Goal: Task Accomplishment & Management: Use online tool/utility

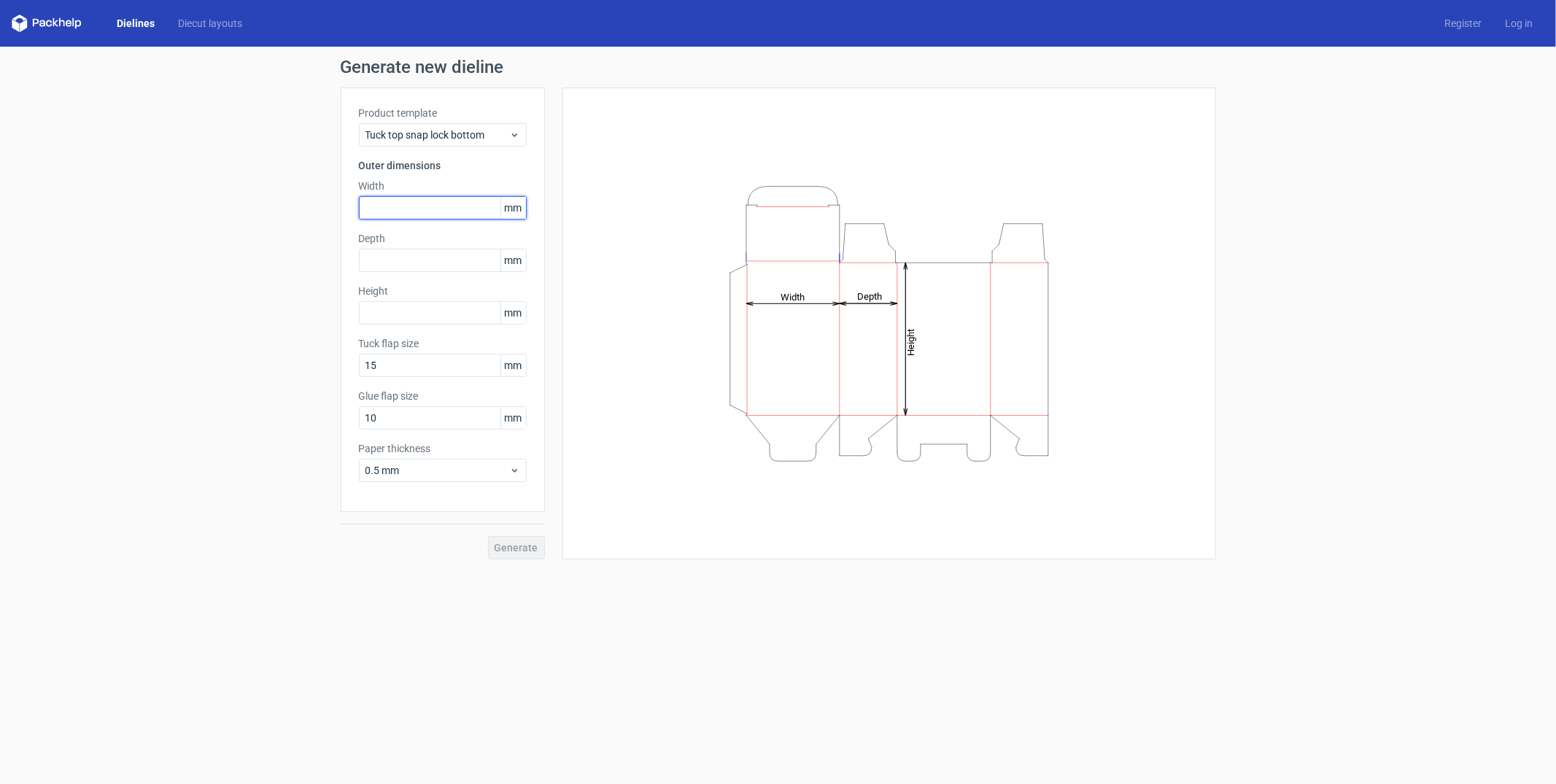
click at [461, 210] on input "text" at bounding box center [442, 207] width 168 height 23
click at [483, 129] on span "Tuck top snap lock bottom" at bounding box center [437, 135] width 144 height 15
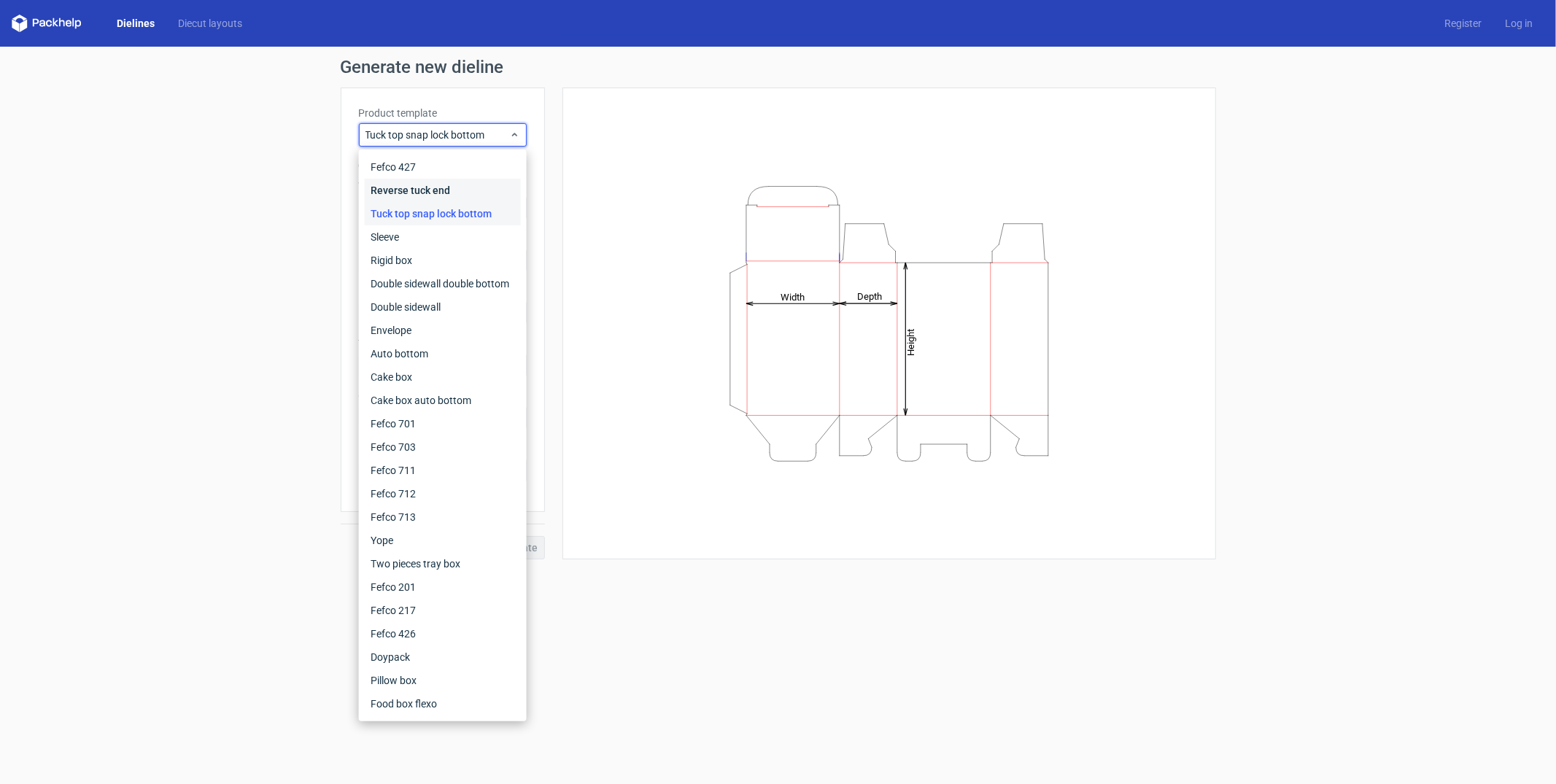
click at [428, 188] on div "Reverse tuck end" at bounding box center [443, 190] width 156 height 23
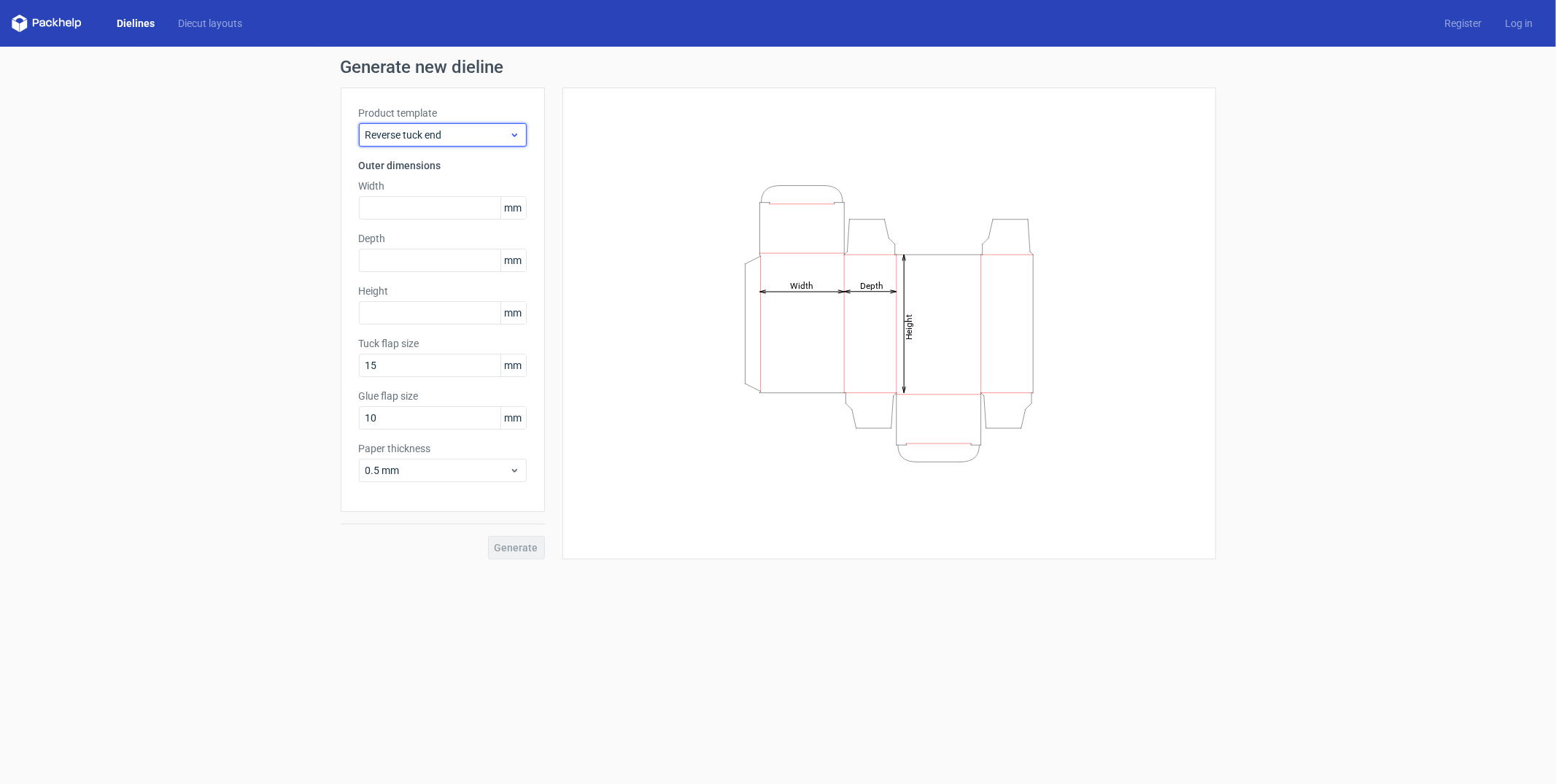
click at [425, 144] on div "Reverse tuck end" at bounding box center [442, 134] width 168 height 23
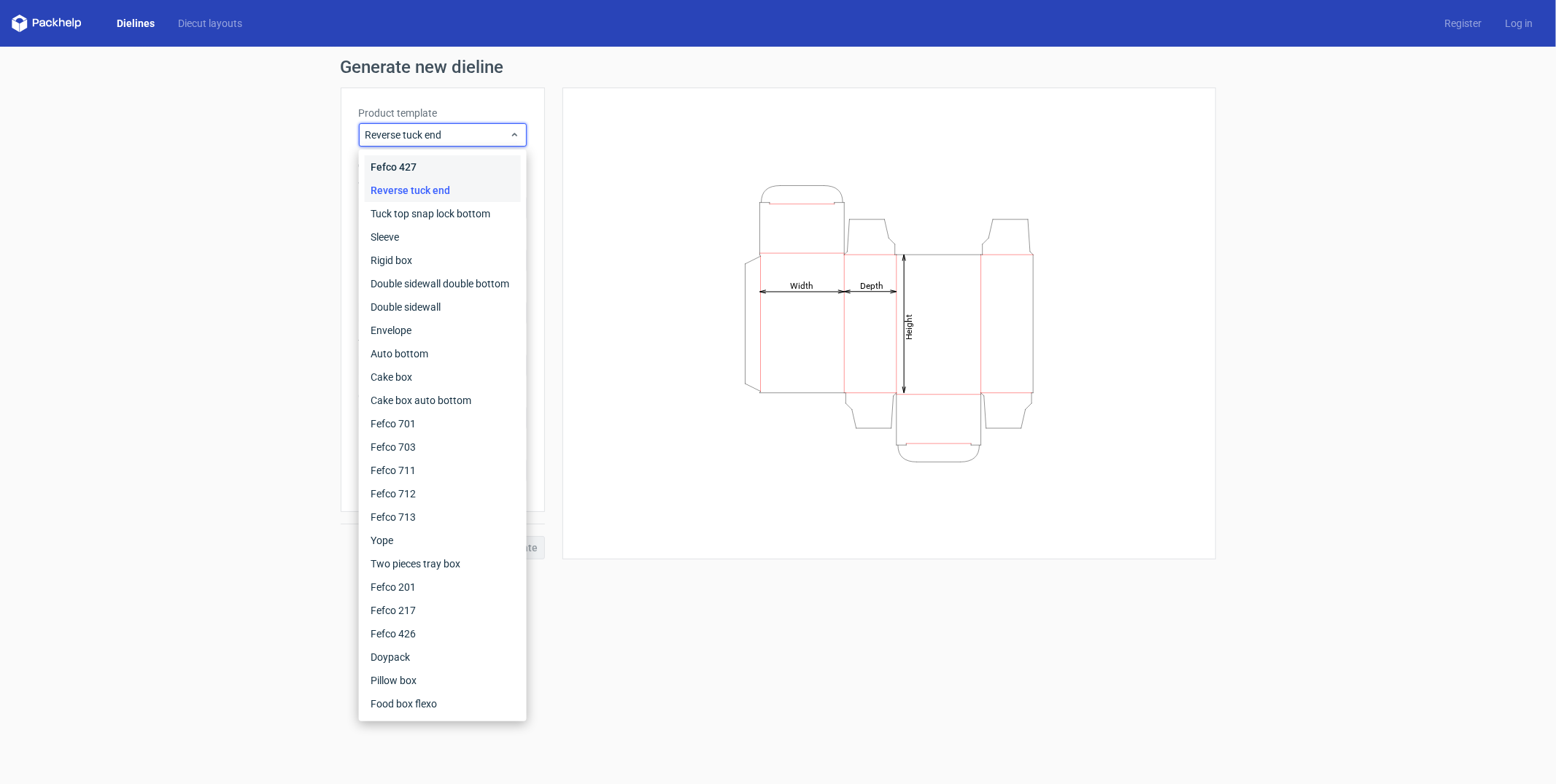
click at [398, 166] on div "Fefco 427" at bounding box center [443, 167] width 156 height 23
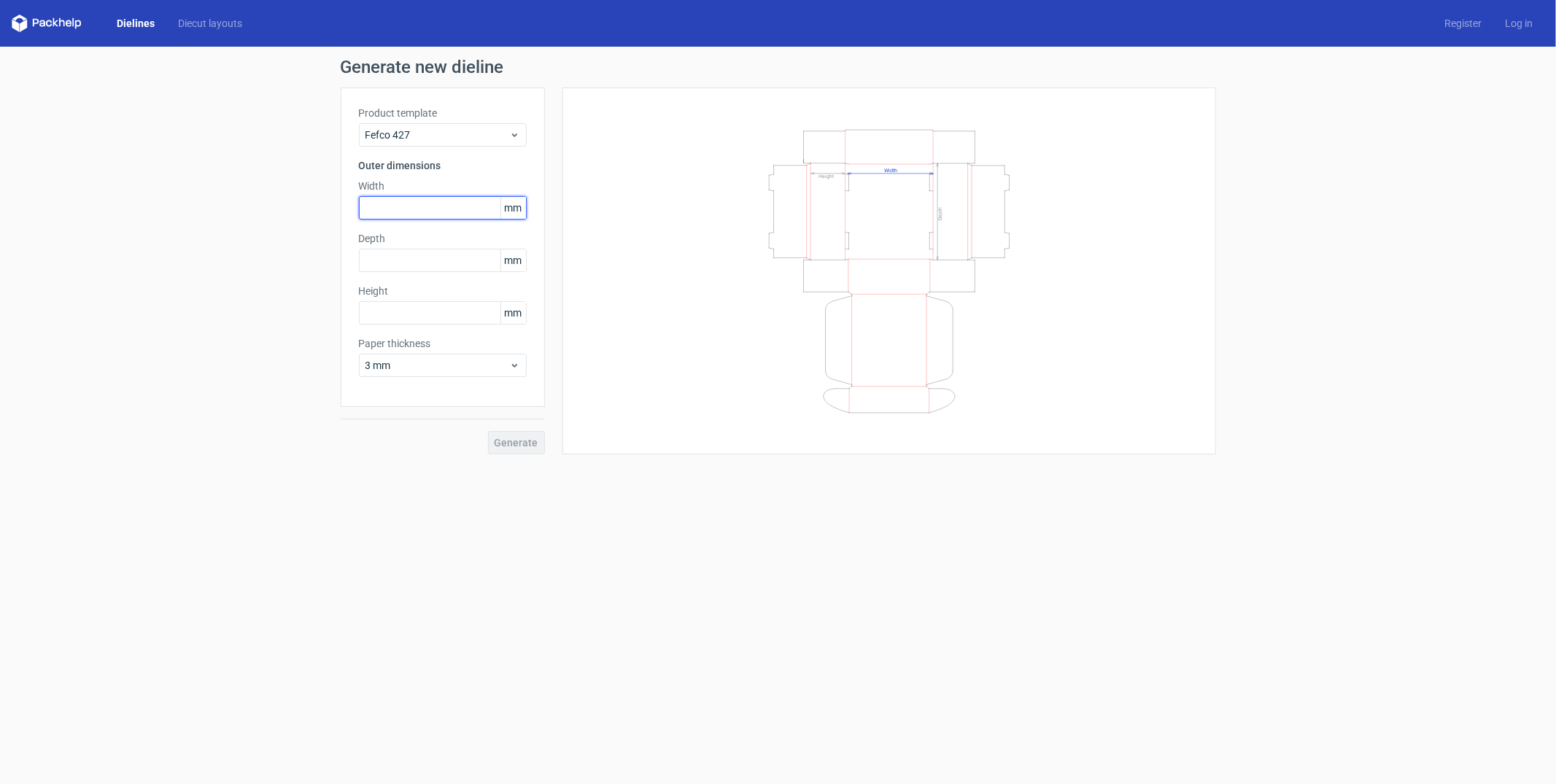
click at [393, 197] on input "text" at bounding box center [442, 207] width 168 height 23
type input "30"
click at [415, 265] on input "text" at bounding box center [442, 260] width 168 height 23
type input "30"
click at [411, 201] on input "30" at bounding box center [442, 207] width 168 height 23
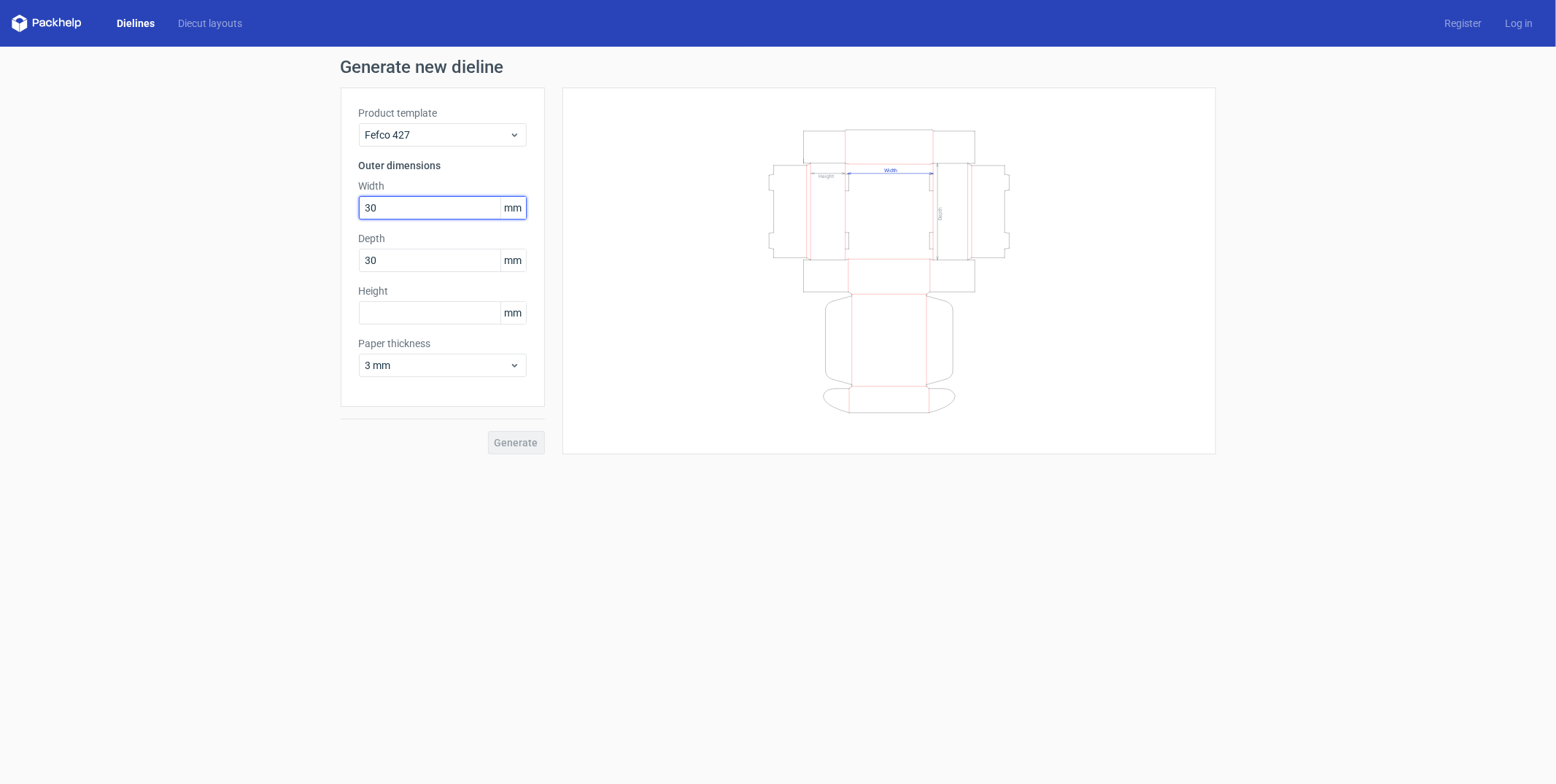
type input "300"
click at [425, 250] on input "30" at bounding box center [442, 260] width 168 height 23
type input "300"
click at [407, 308] on input "text" at bounding box center [442, 312] width 168 height 23
type input "150"
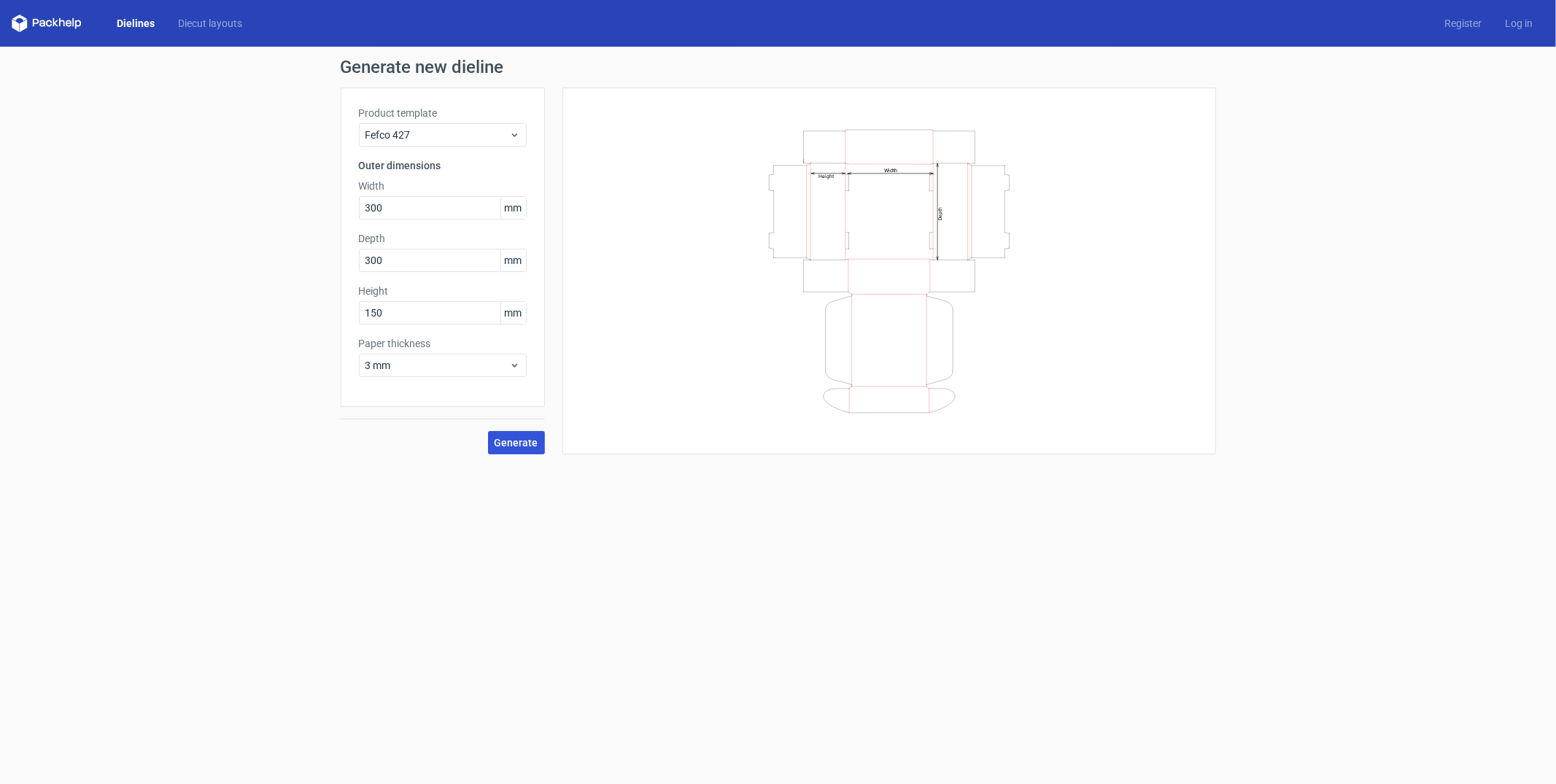
click at [508, 450] on button "Generate" at bounding box center [517, 443] width 57 height 23
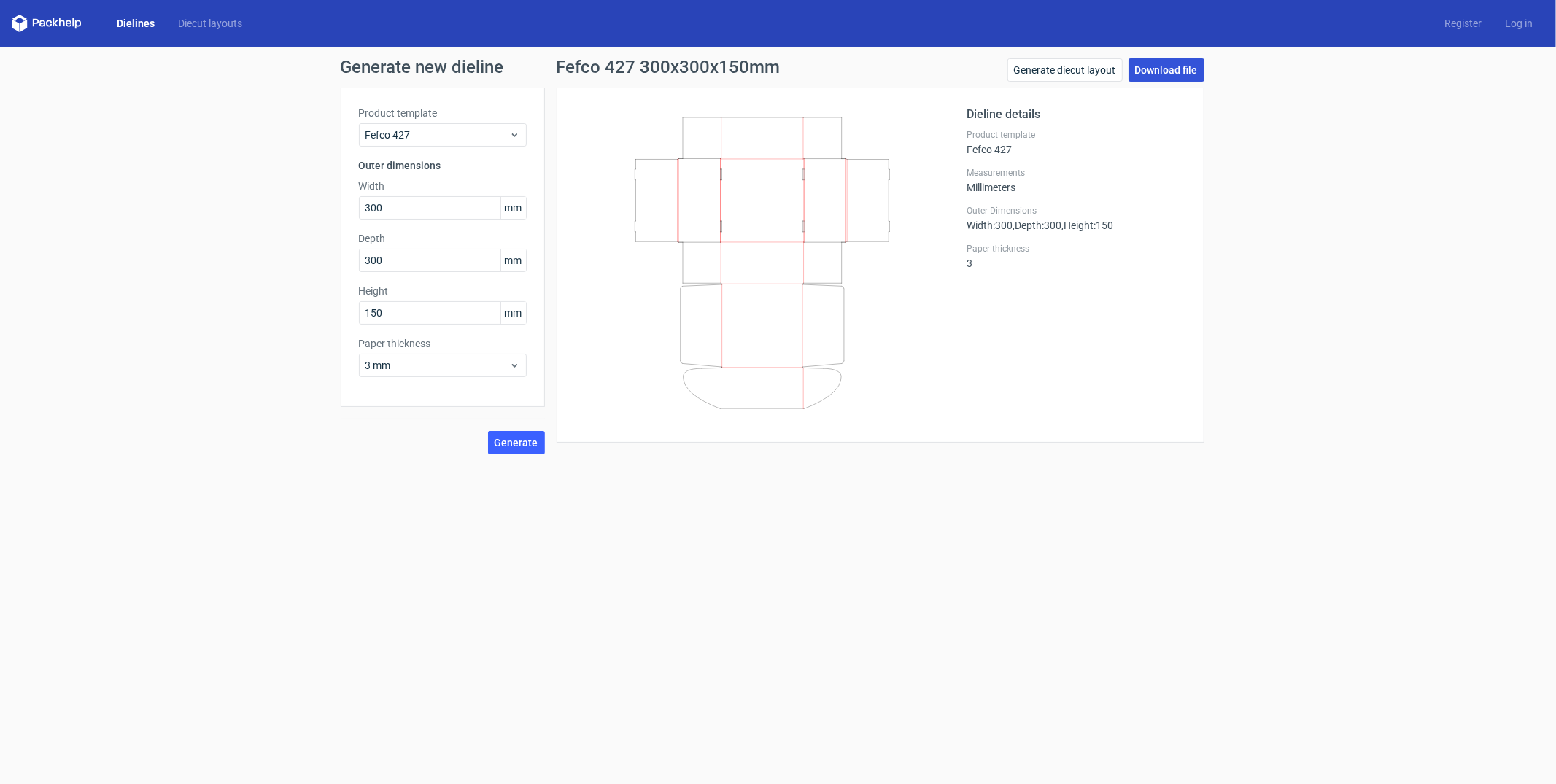
click at [1178, 74] on link "Download file" at bounding box center [1167, 70] width 76 height 23
click at [1053, 71] on link "Generate diecut layout" at bounding box center [1065, 70] width 115 height 23
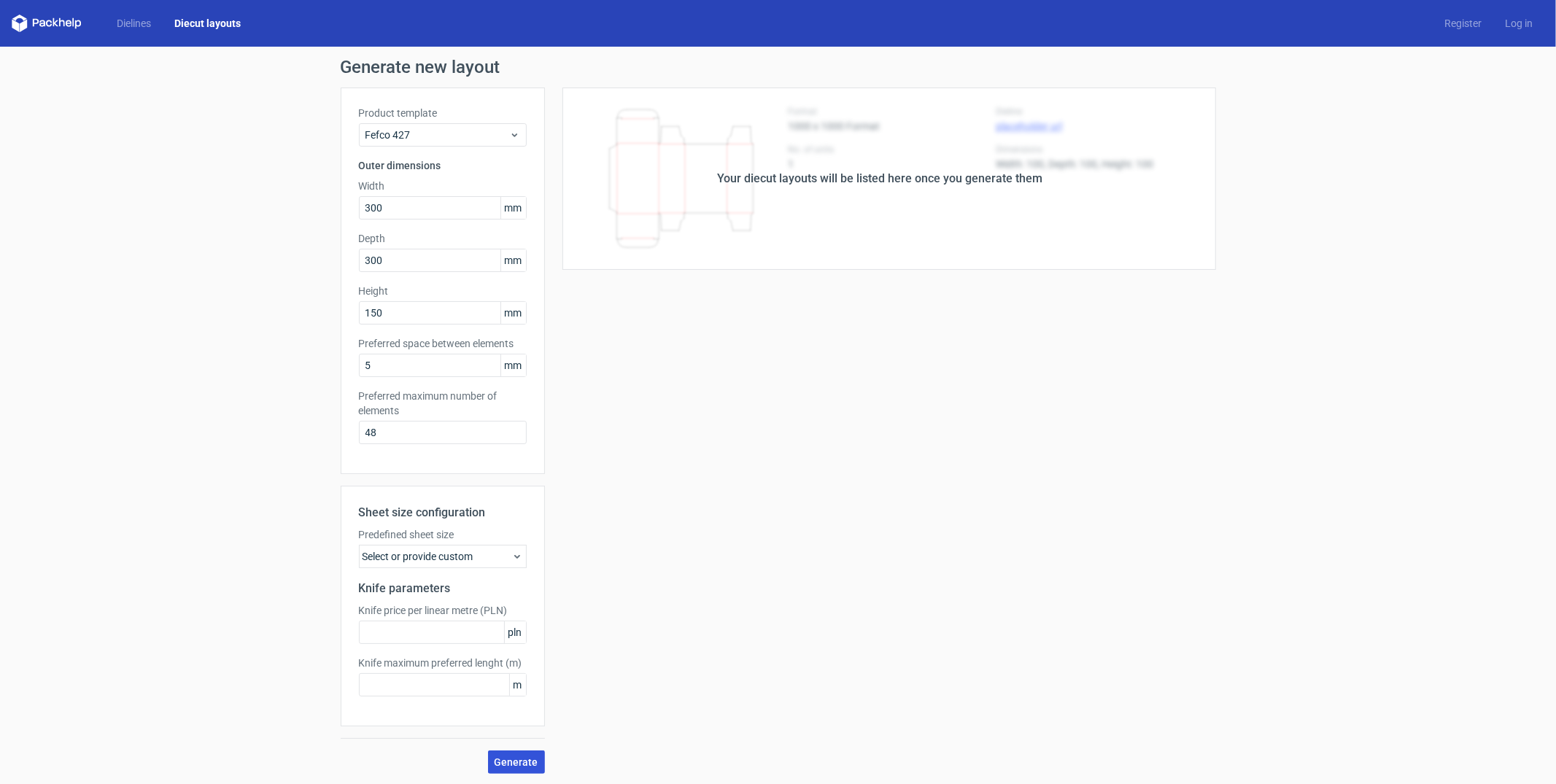
click at [526, 765] on span "Generate" at bounding box center [517, 761] width 44 height 11
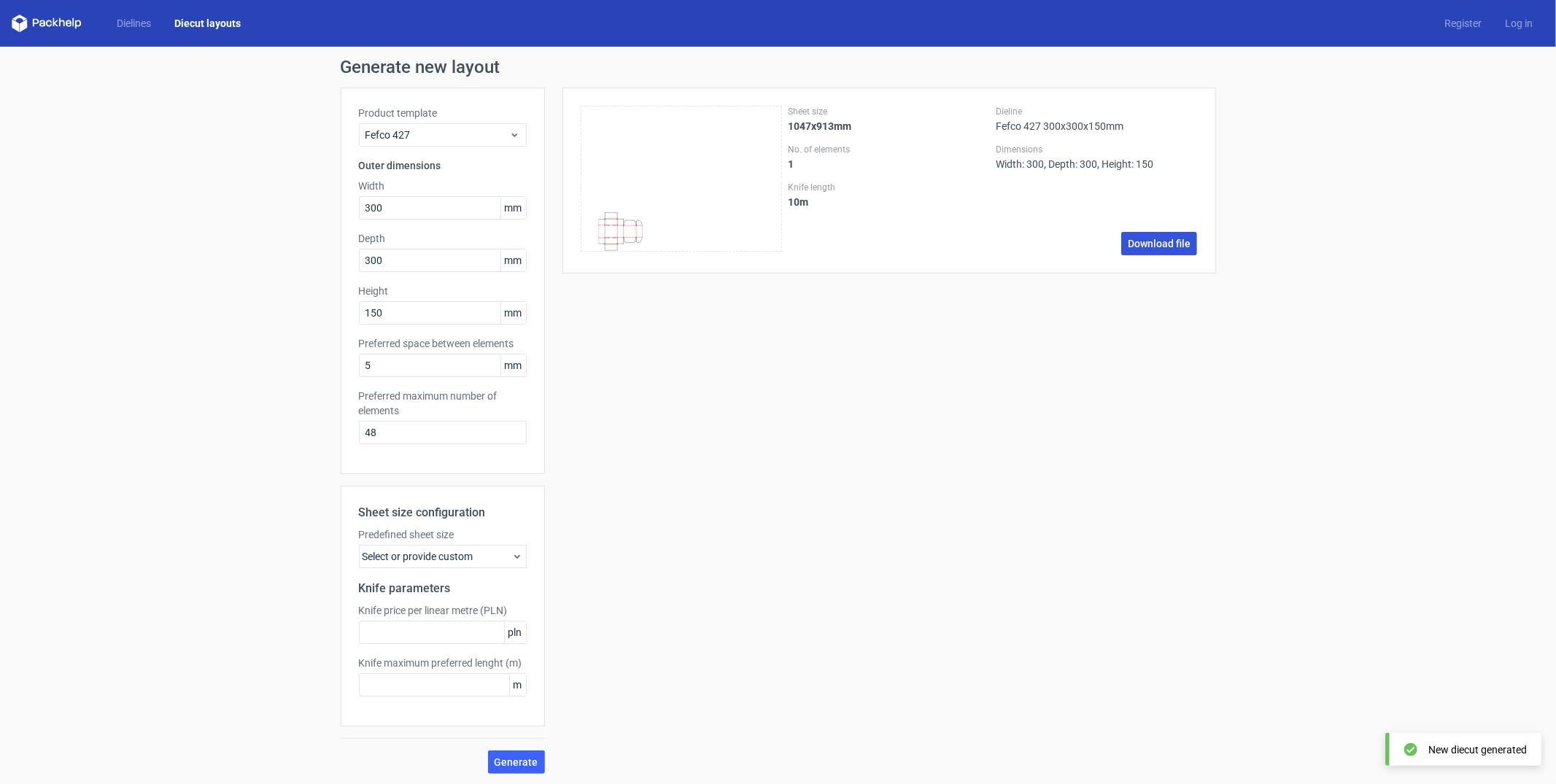
click at [1172, 240] on link "Download file" at bounding box center [1159, 244] width 76 height 23
click at [1132, 166] on div "Dimensions Width: 300, Depth: 300, Height: 150" at bounding box center [1097, 157] width 202 height 26
click at [891, 216] on div "Sheet size 1047x913mm No. of elements 1 Knife length 10 m" at bounding box center [889, 180] width 202 height 150
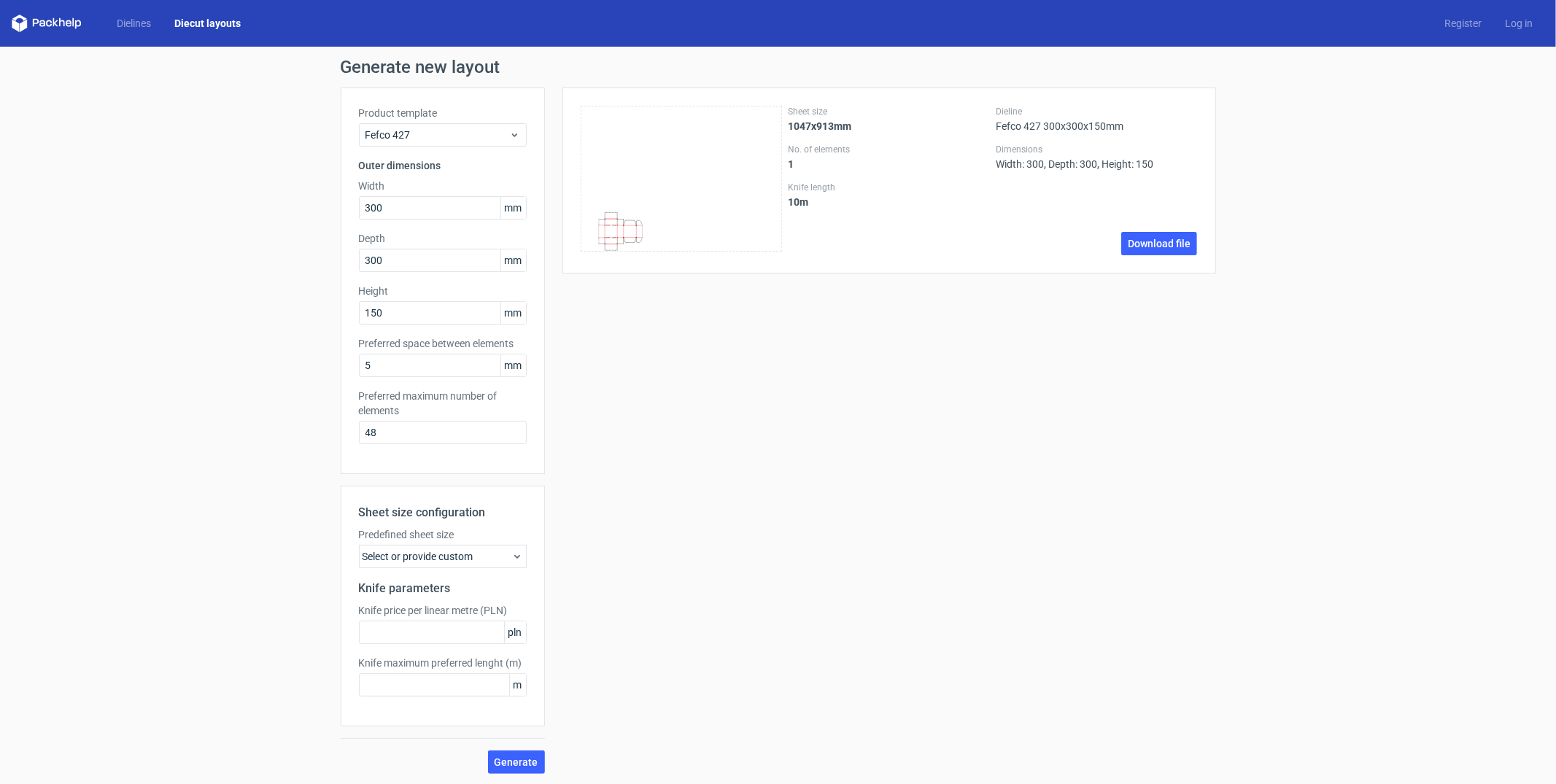
drag, startPoint x: 820, startPoint y: 206, endPoint x: 838, endPoint y: 214, distance: 19.7
click at [838, 214] on div "Sheet size 1047x913mm No. of elements 1 Knife length 10 m" at bounding box center [889, 180] width 202 height 150
click at [801, 234] on div "Sheet size 1047x913mm No. of elements 1 Knife length 10 m" at bounding box center [889, 180] width 202 height 150
drag, startPoint x: 623, startPoint y: 222, endPoint x: 706, endPoint y: 199, distance: 86.1
click at [712, 201] on icon at bounding box center [682, 179] width 202 height 146
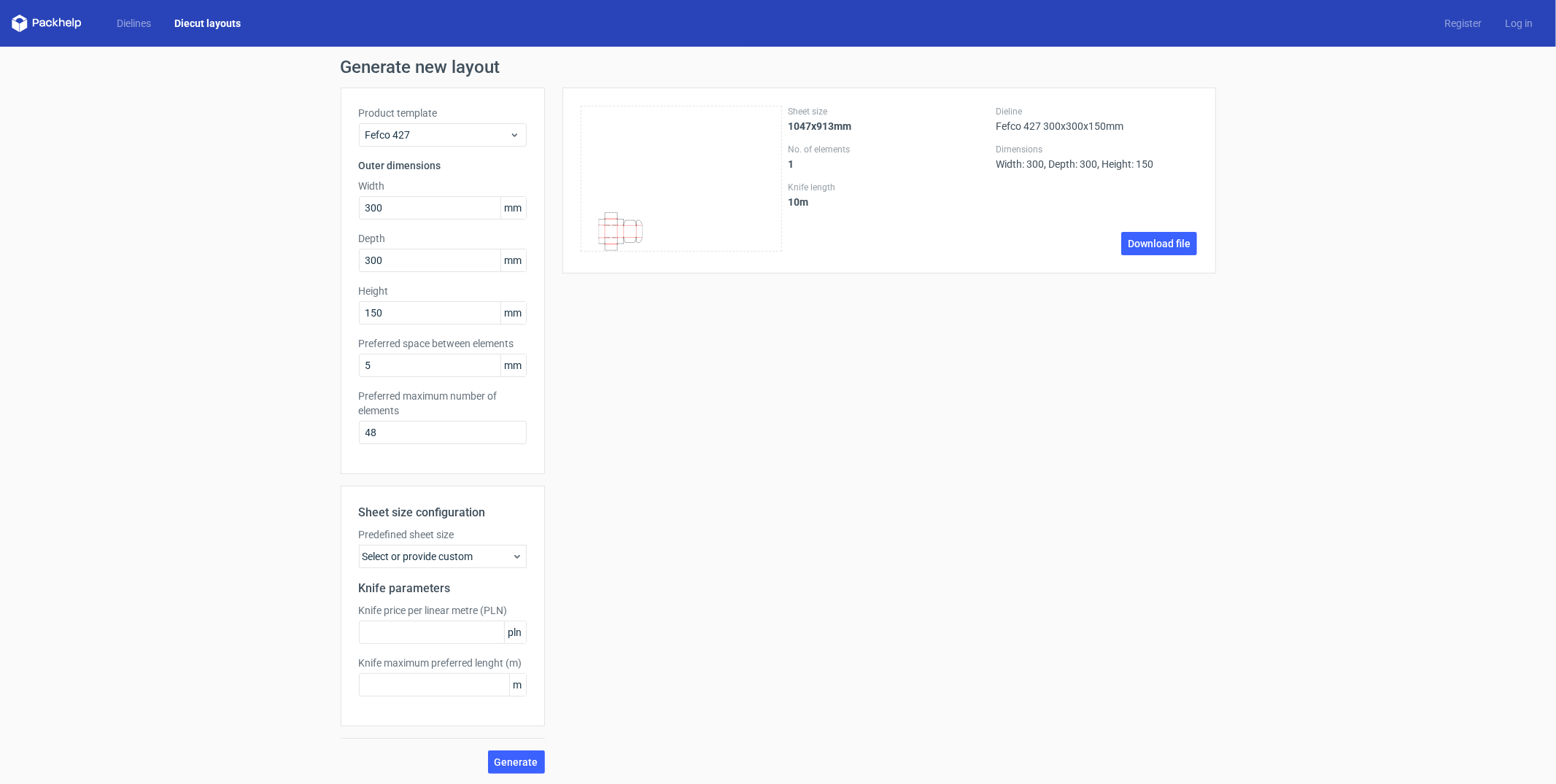
click at [701, 372] on div "Sheet size 1047x913mm No. of elements 1 Knife length 10 m Dieline Fefco 427 300…" at bounding box center [880, 430] width 671 height 686
click at [432, 549] on div "Select or provide custom" at bounding box center [442, 556] width 168 height 23
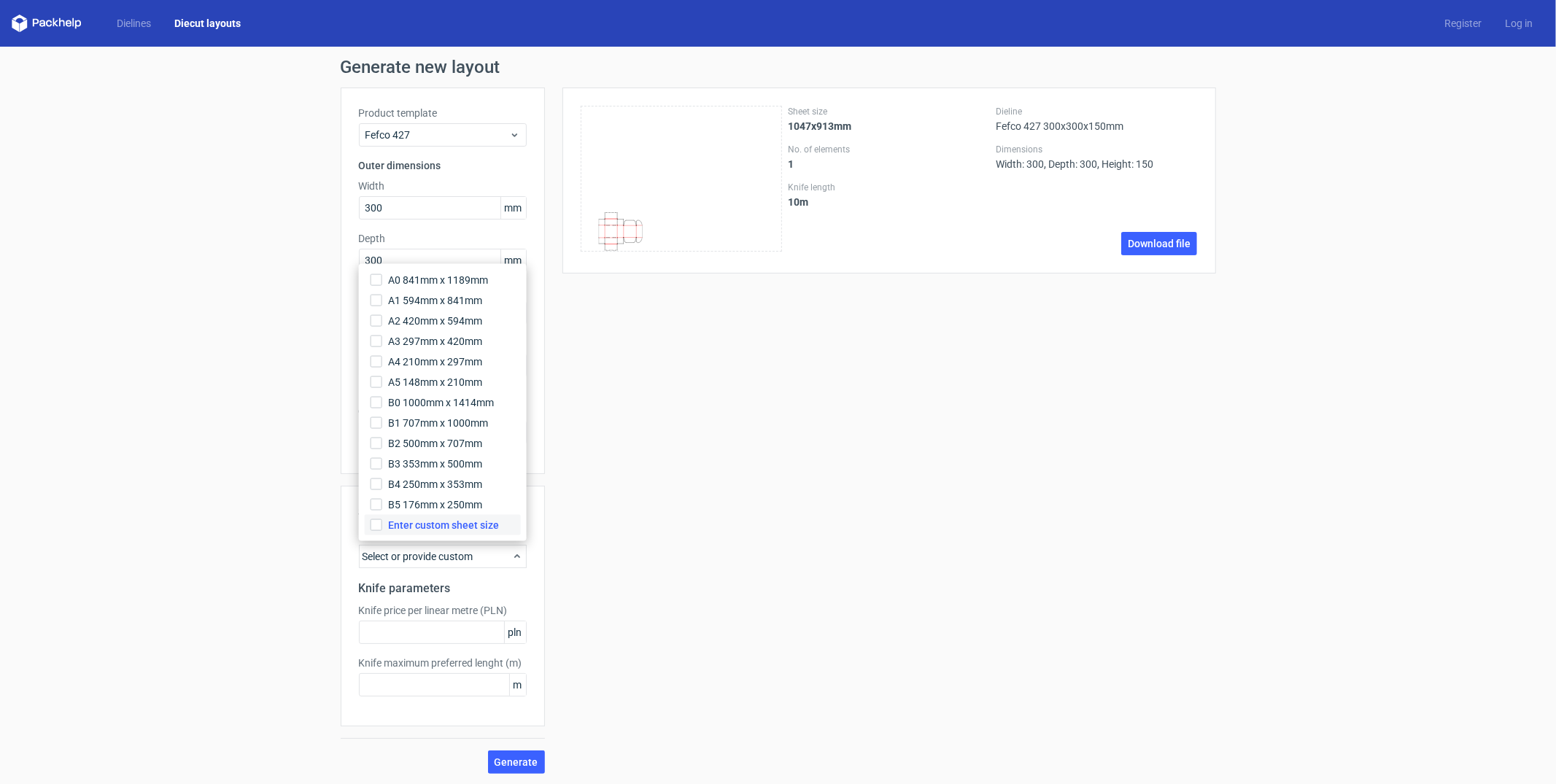
click at [456, 525] on span "Enter custom sheet size" at bounding box center [443, 525] width 111 height 15
click at [382, 525] on input "Enter custom sheet size" at bounding box center [376, 525] width 11 height 11
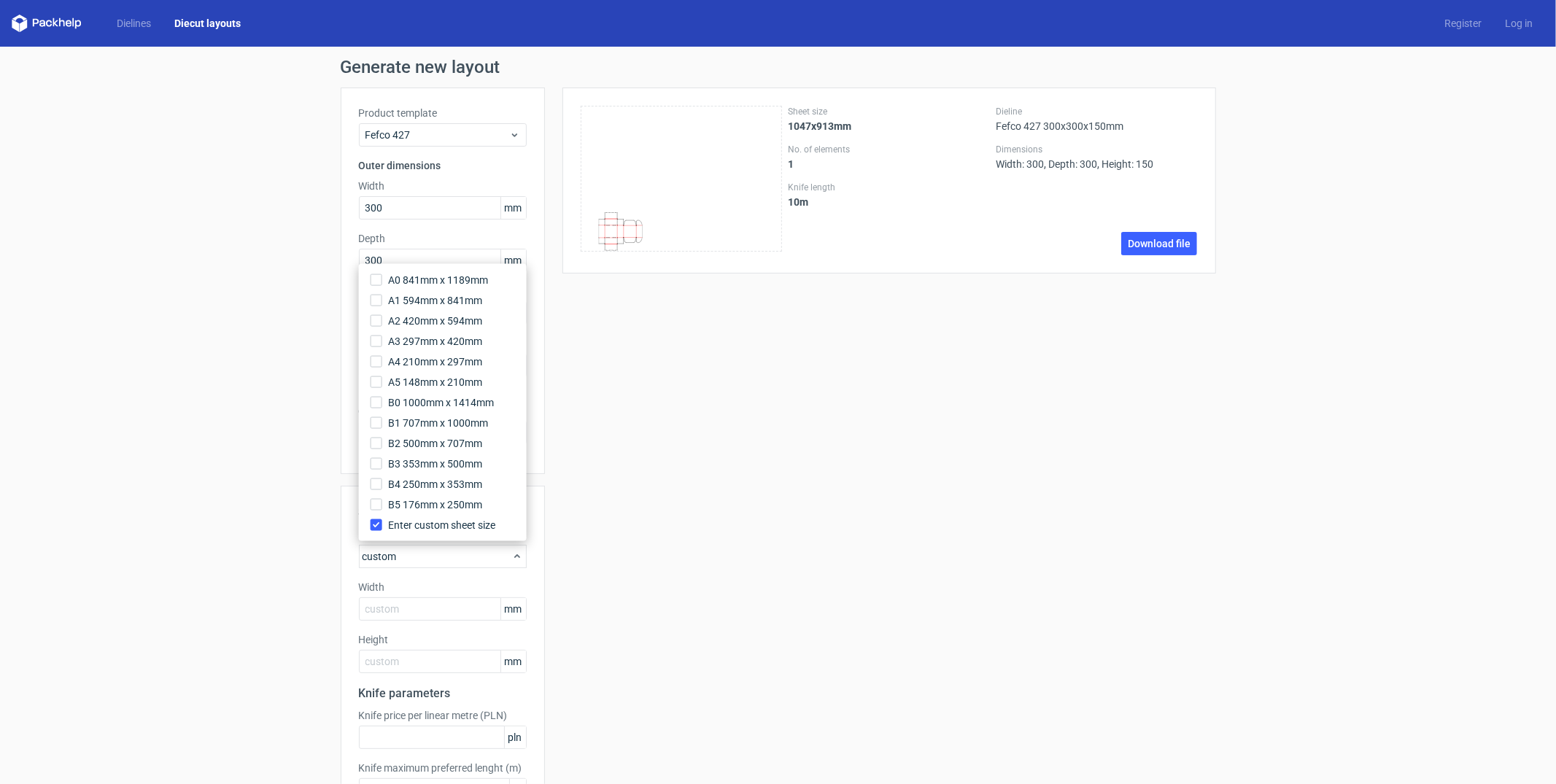
click at [456, 525] on span "Enter custom sheet size" at bounding box center [441, 525] width 107 height 15
click at [382, 525] on input "Enter custom sheet size" at bounding box center [376, 525] width 11 height 11
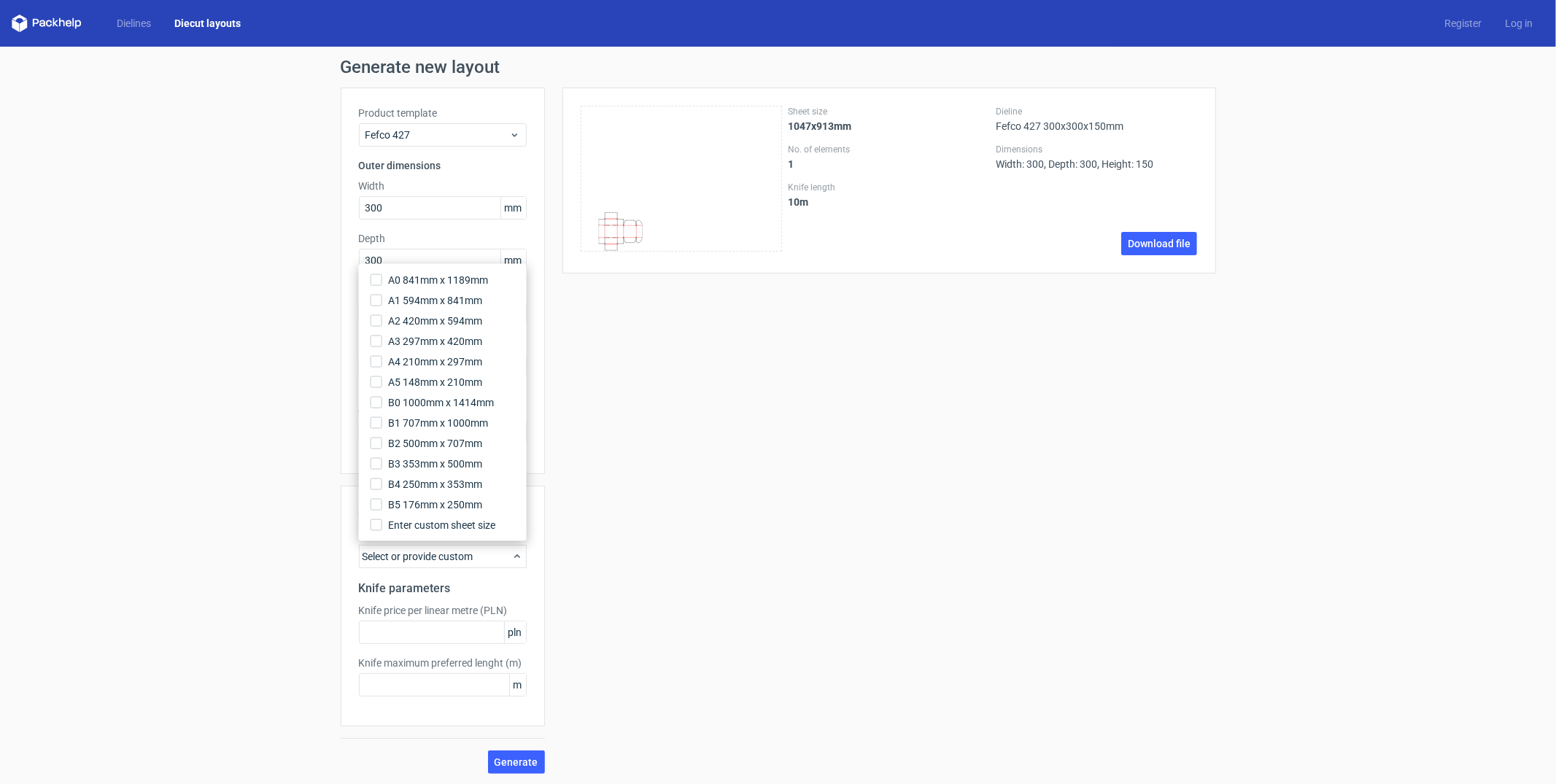
click at [704, 391] on div "Sheet size 1047x913mm No. of elements 1 Knife length 10 m Dieline Fefco 427 300…" at bounding box center [880, 430] width 671 height 686
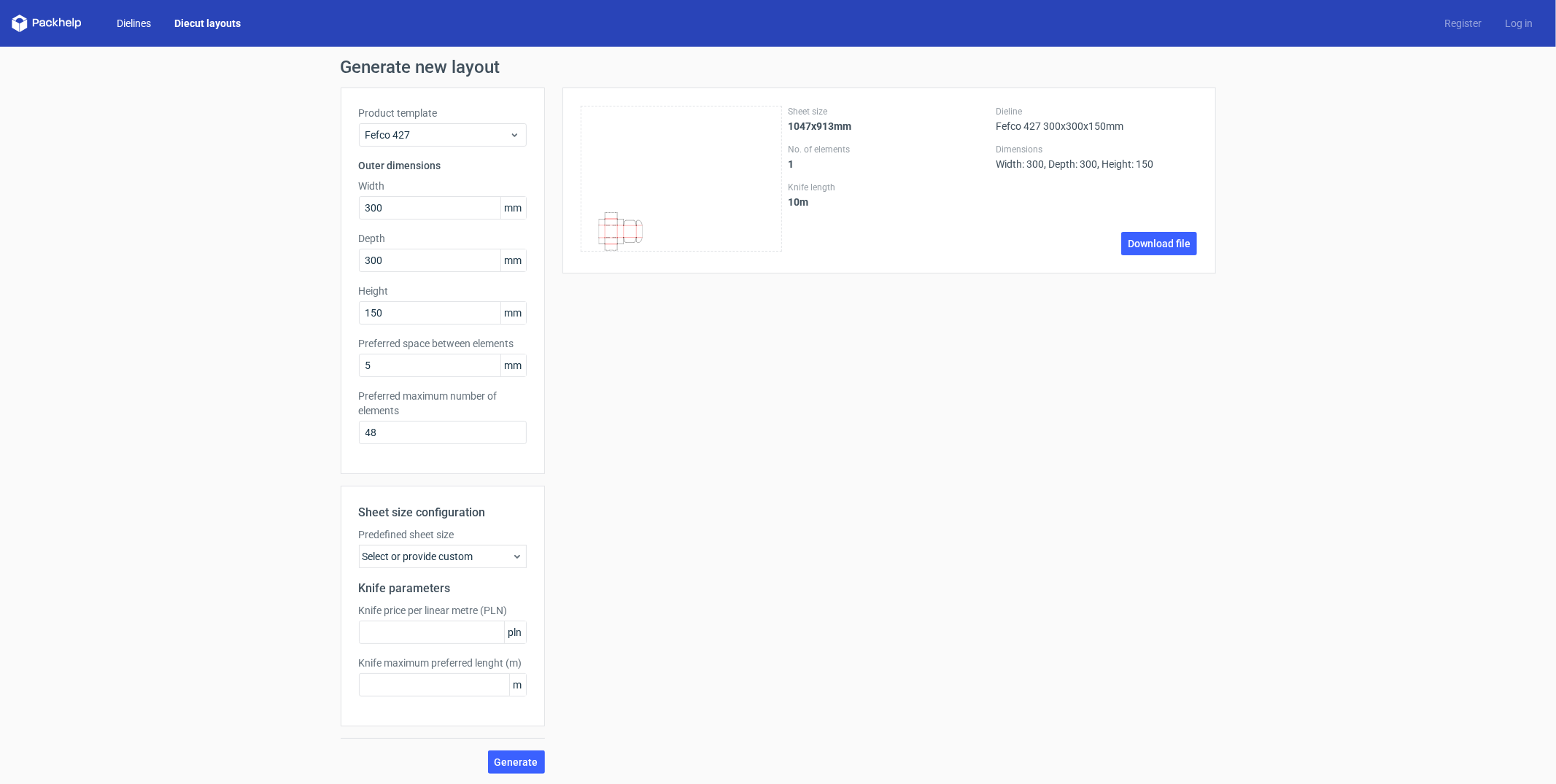
click at [141, 23] on link "Dielines" at bounding box center [134, 23] width 57 height 15
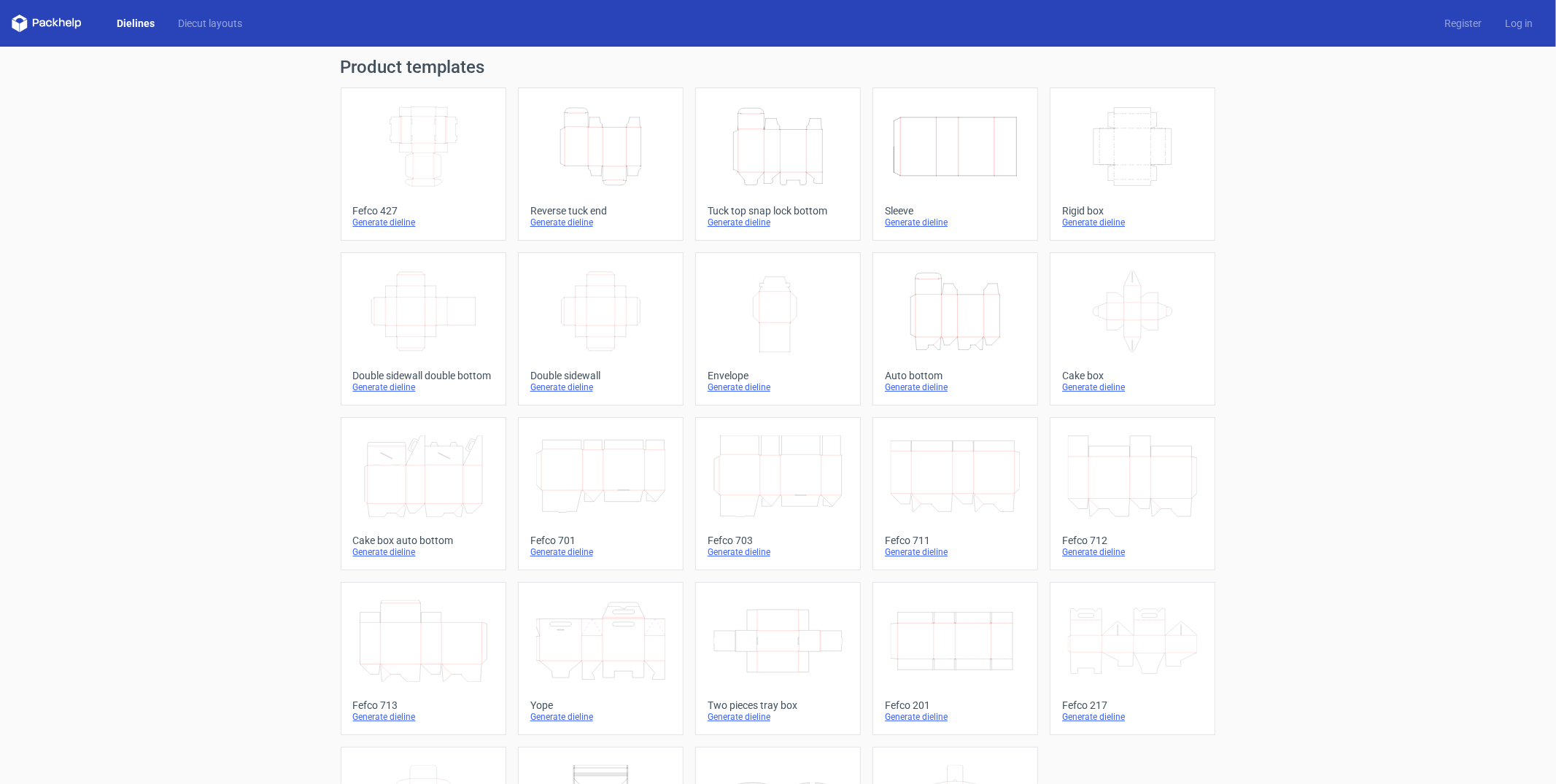
click at [393, 225] on div "Generate dieline" at bounding box center [423, 222] width 141 height 11
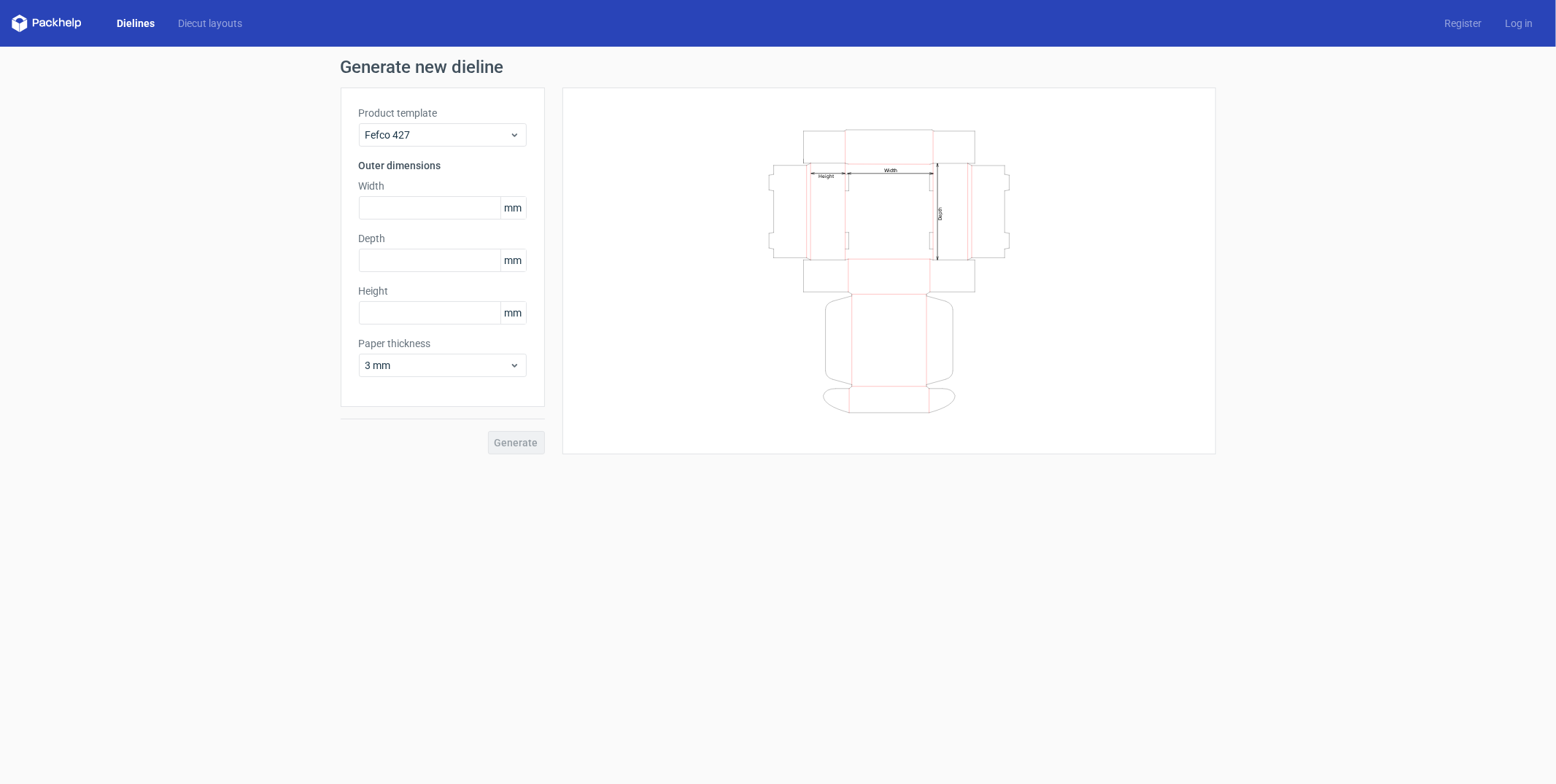
click at [892, 171] on text "Width" at bounding box center [891, 169] width 14 height 6
click at [422, 215] on input "text" at bounding box center [442, 207] width 168 height 23
type input "300"
click at [453, 270] on input "text" at bounding box center [442, 260] width 168 height 23
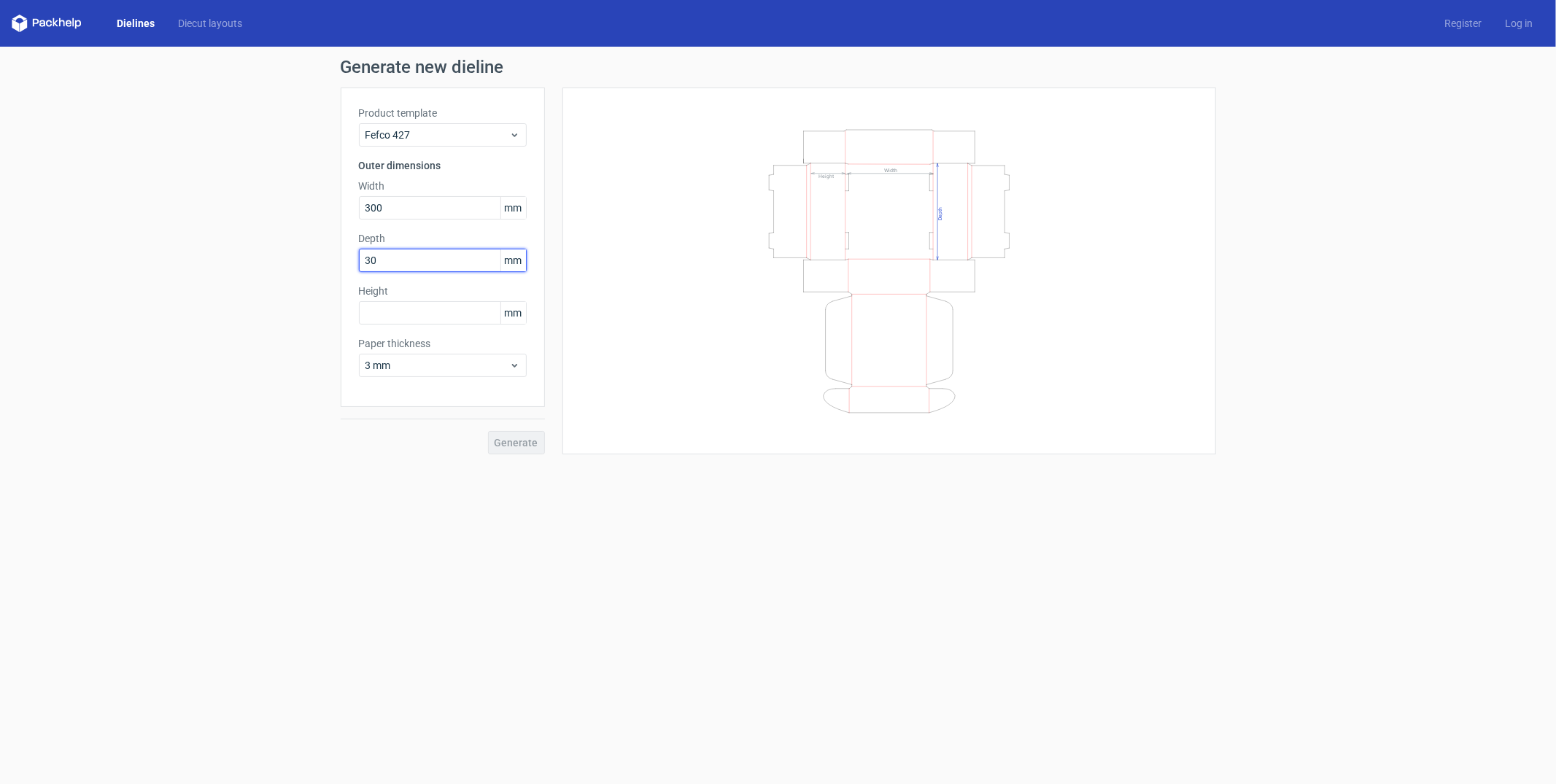
type input "300"
click at [459, 314] on input "text" at bounding box center [442, 312] width 168 height 23
type input "150"
click at [489, 351] on div "Paper thickness 3 mm" at bounding box center [442, 356] width 168 height 40
click at [513, 447] on span "Generate" at bounding box center [517, 443] width 44 height 11
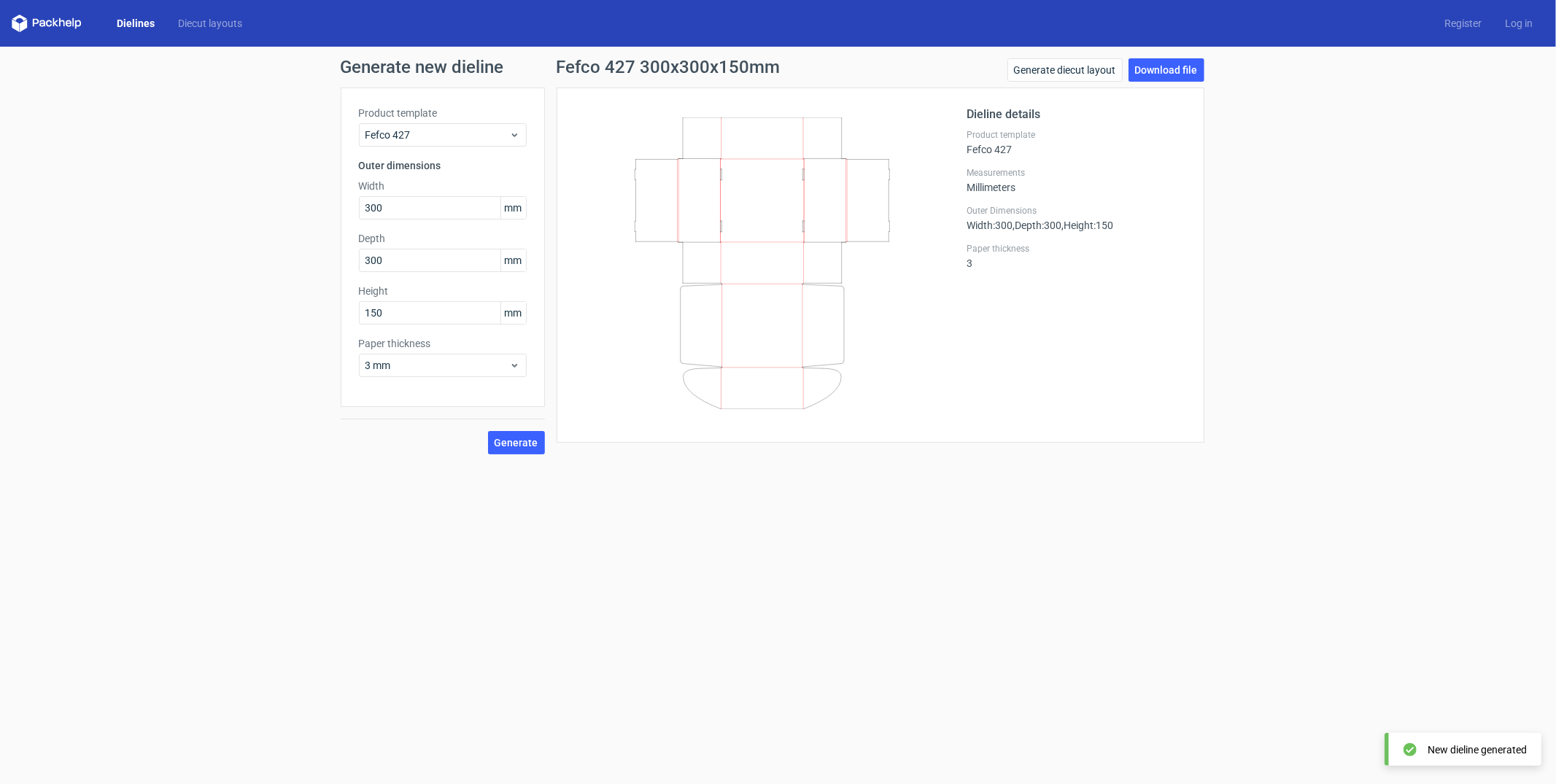
click at [772, 238] on icon at bounding box center [762, 263] width 351 height 291
click at [1002, 246] on label "Paper thickness" at bounding box center [1077, 248] width 219 height 11
click at [1178, 70] on link "Download file" at bounding box center [1167, 70] width 76 height 23
click at [858, 206] on icon at bounding box center [762, 263] width 351 height 291
drag, startPoint x: 801, startPoint y: 208, endPoint x: 850, endPoint y: 409, distance: 206.9
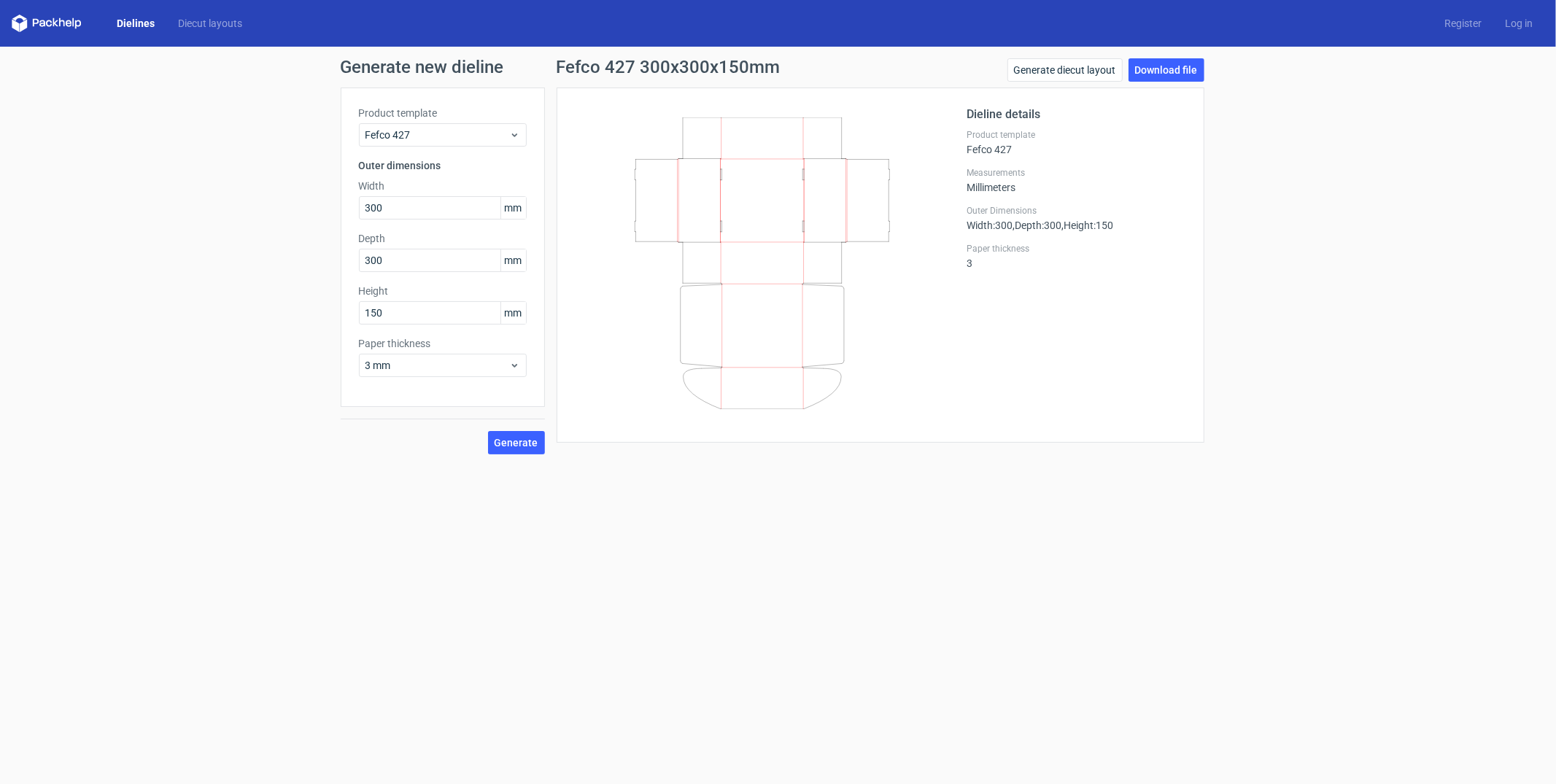
click at [833, 409] on div at bounding box center [771, 265] width 393 height 319
drag, startPoint x: 853, startPoint y: 410, endPoint x: 681, endPoint y: 214, distance: 260.8
click at [681, 214] on div at bounding box center [771, 265] width 393 height 319
click at [994, 326] on div "Dieline details Product template Fefco 427 Measurements Millimeters Outer Dimen…" at bounding box center [1077, 265] width 219 height 319
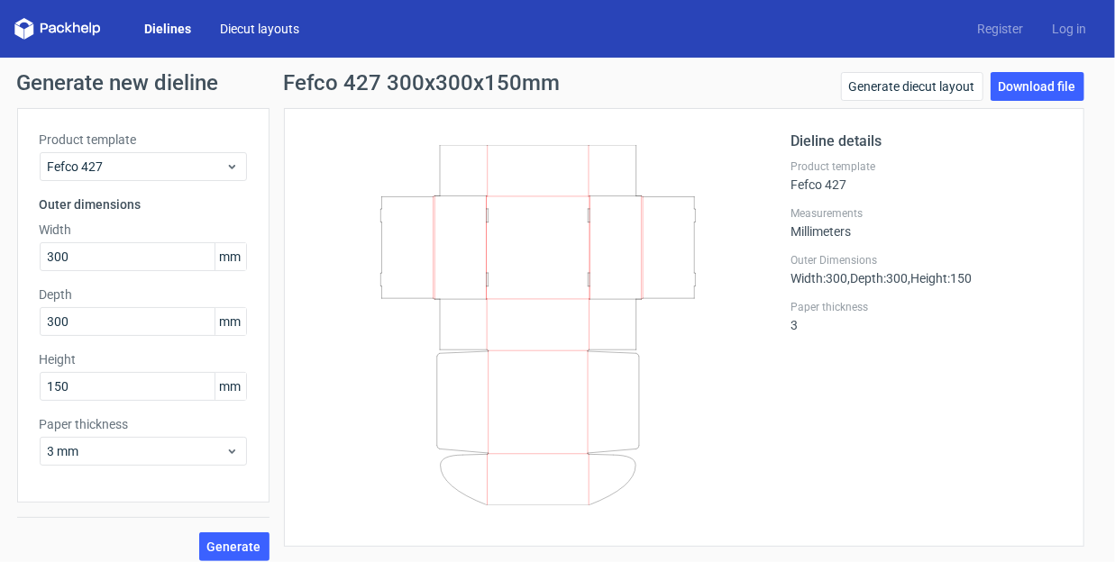
click at [253, 35] on link "Diecut layouts" at bounding box center [259, 29] width 108 height 18
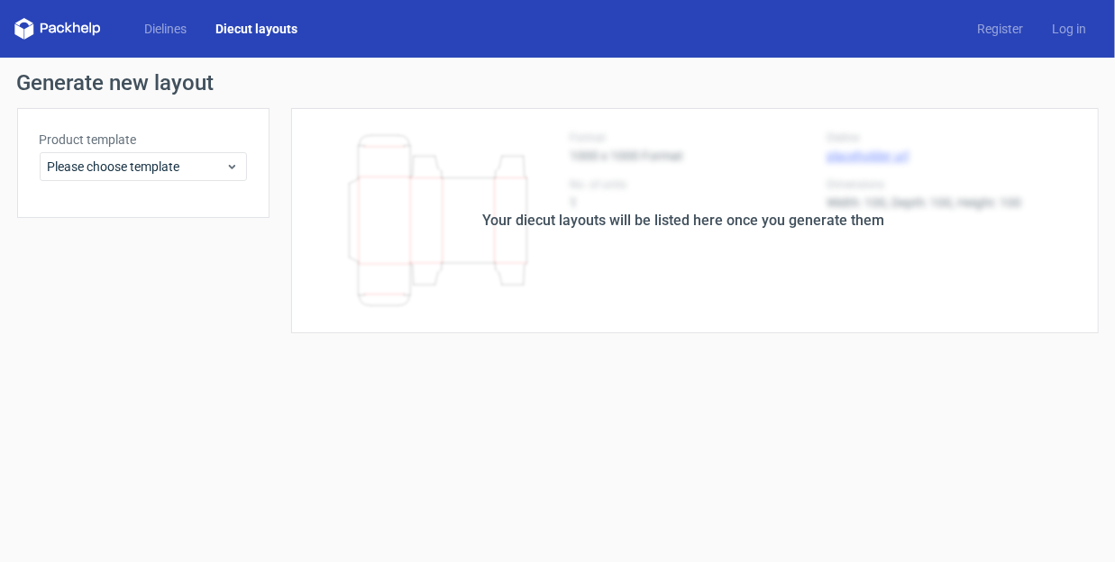
click at [694, 223] on div "Your diecut layouts will be listed here once you generate them" at bounding box center [684, 221] width 402 height 22
click at [225, 176] on div "Please choose template" at bounding box center [143, 166] width 207 height 29
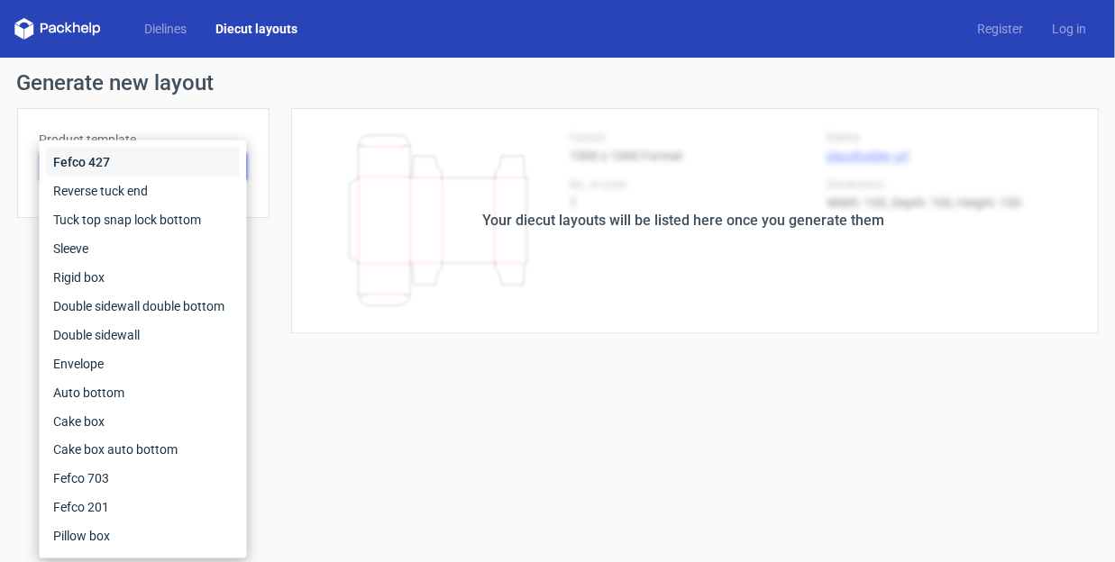
click at [141, 168] on div "Fefco 427" at bounding box center [143, 162] width 193 height 29
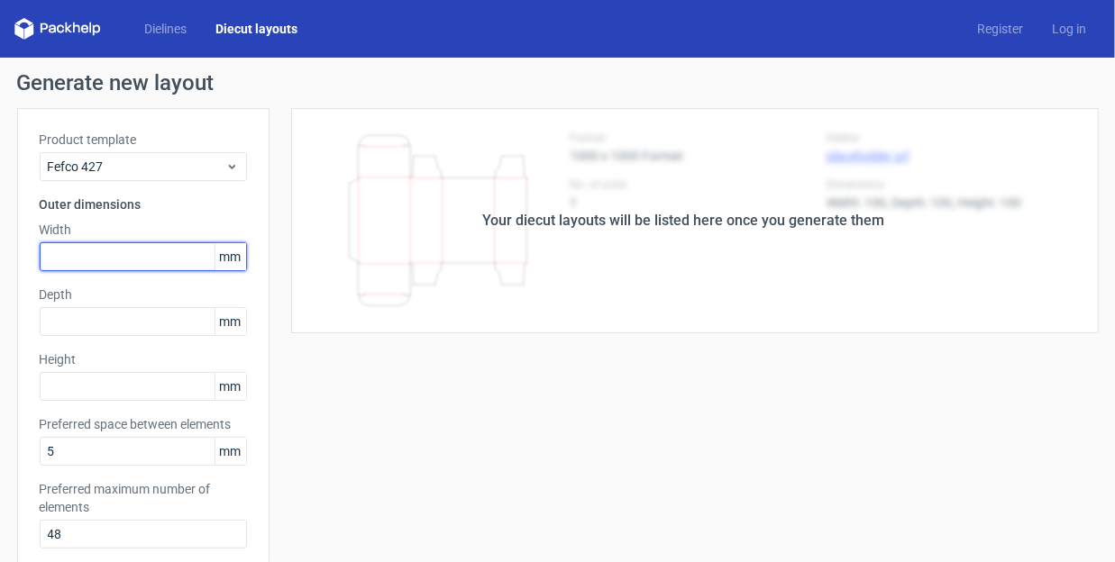
click at [137, 246] on input "text" at bounding box center [143, 256] width 207 height 29
type input "300"
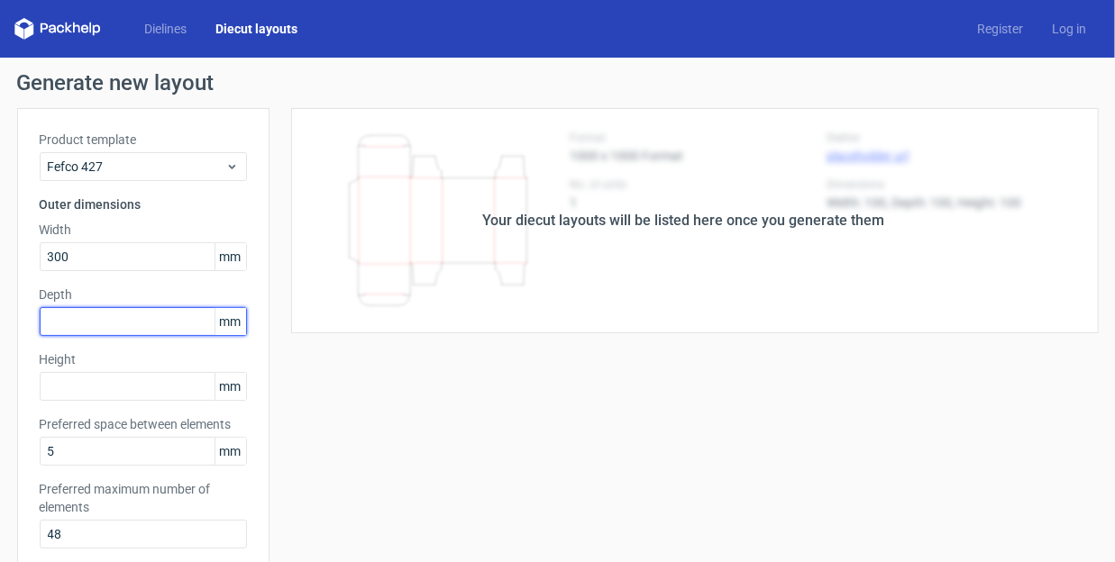
click at [123, 324] on input "text" at bounding box center [143, 321] width 207 height 29
type input "300"
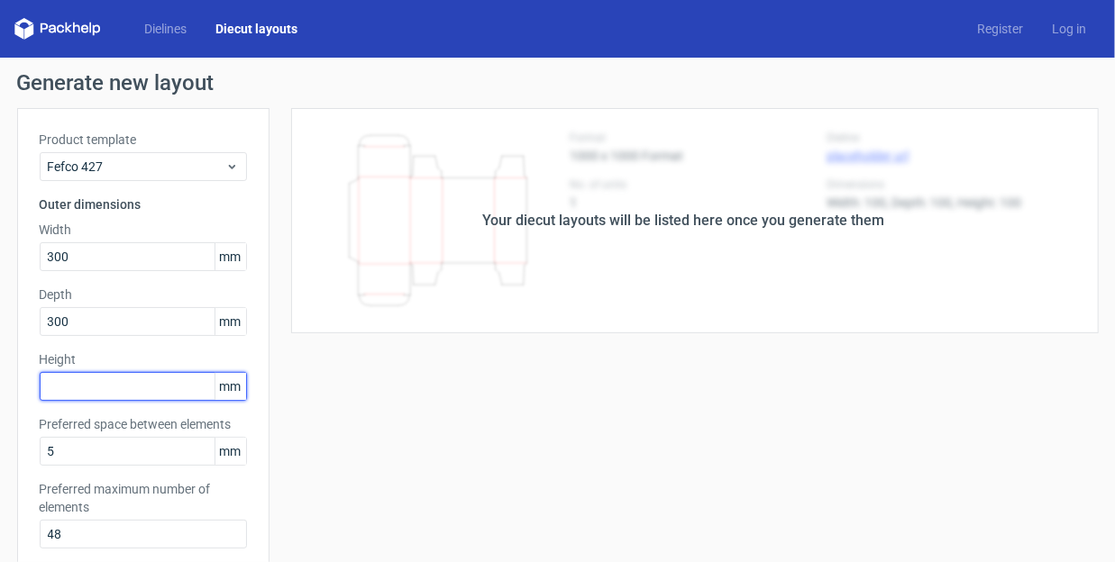
click at [156, 390] on input "text" at bounding box center [143, 386] width 207 height 29
type input "150"
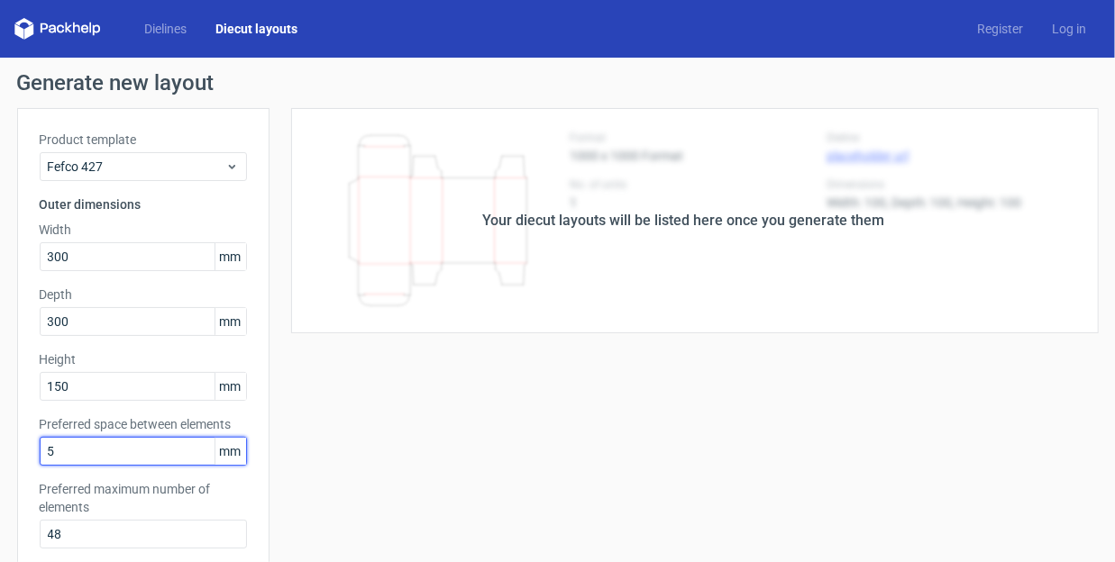
click at [164, 457] on input "5" at bounding box center [143, 451] width 207 height 29
click at [144, 428] on label "Preferred space between elements" at bounding box center [143, 424] width 207 height 18
click at [121, 426] on label "Preferred space between elements" at bounding box center [143, 424] width 207 height 18
click at [94, 423] on label "Preferred space between elements" at bounding box center [143, 424] width 207 height 18
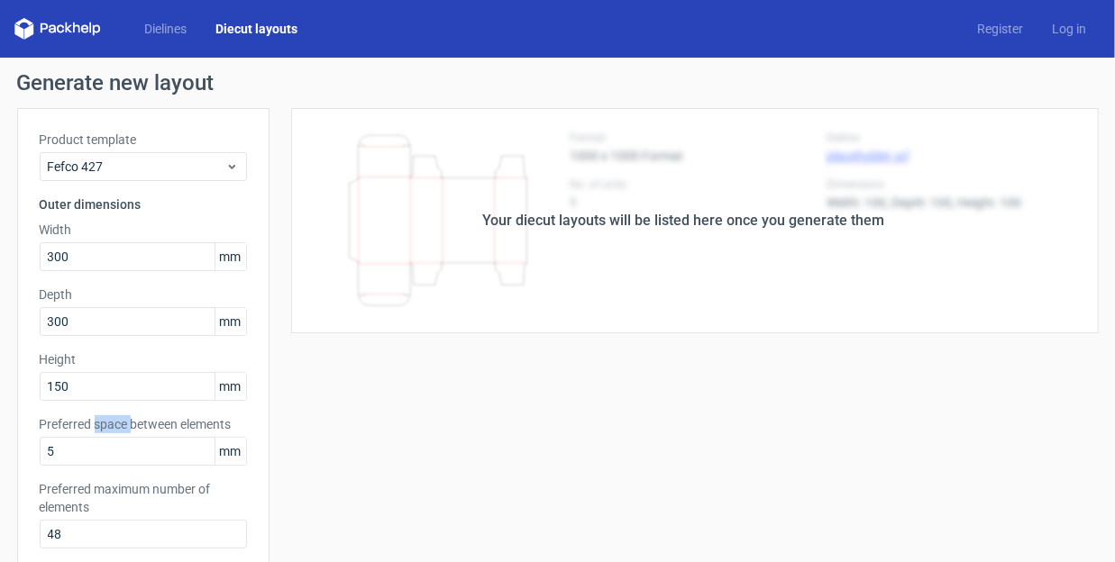
click at [94, 423] on label "Preferred space between elements" at bounding box center [143, 424] width 207 height 18
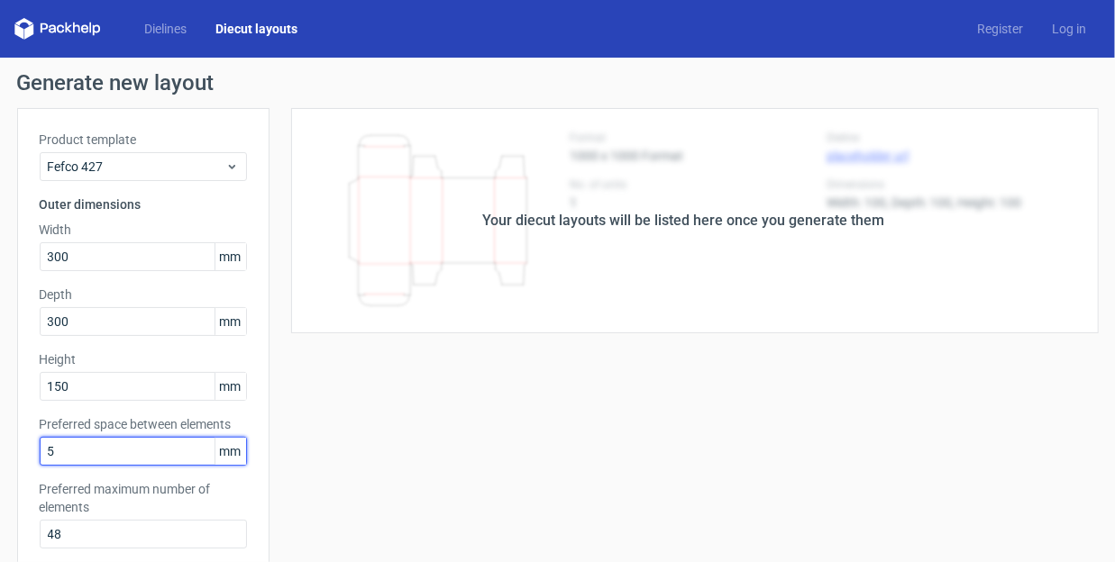
click at [66, 451] on input "5" at bounding box center [143, 451] width 207 height 29
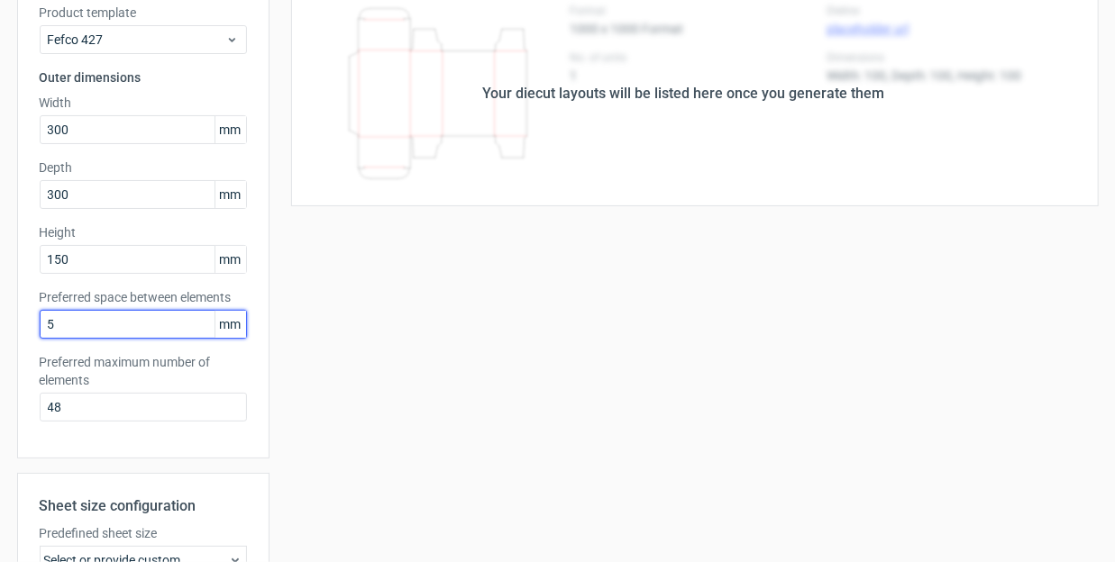
scroll to position [183, 0]
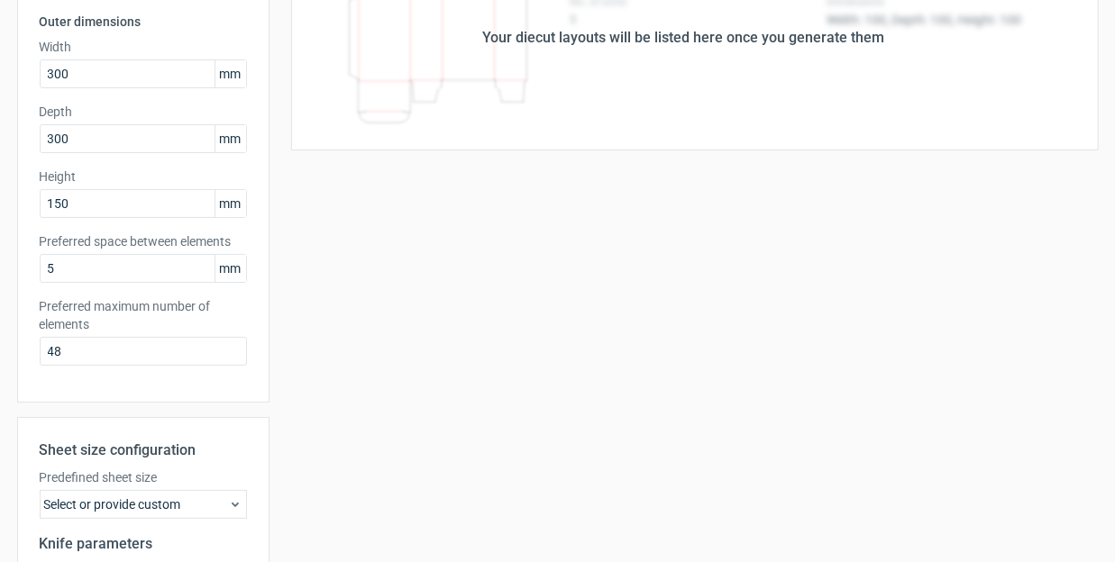
click at [225, 396] on div "Product template Fefco 427 Outer dimensions Width 300 mm Depth 300 mm Height 15…" at bounding box center [143, 164] width 252 height 478
click at [51, 306] on label "Preferred maximum number of elements" at bounding box center [143, 315] width 207 height 36
click at [39, 308] on div "Product template Fefco 427 Outer dimensions Width 300 mm Depth 300 mm Height 15…" at bounding box center [143, 164] width 252 height 478
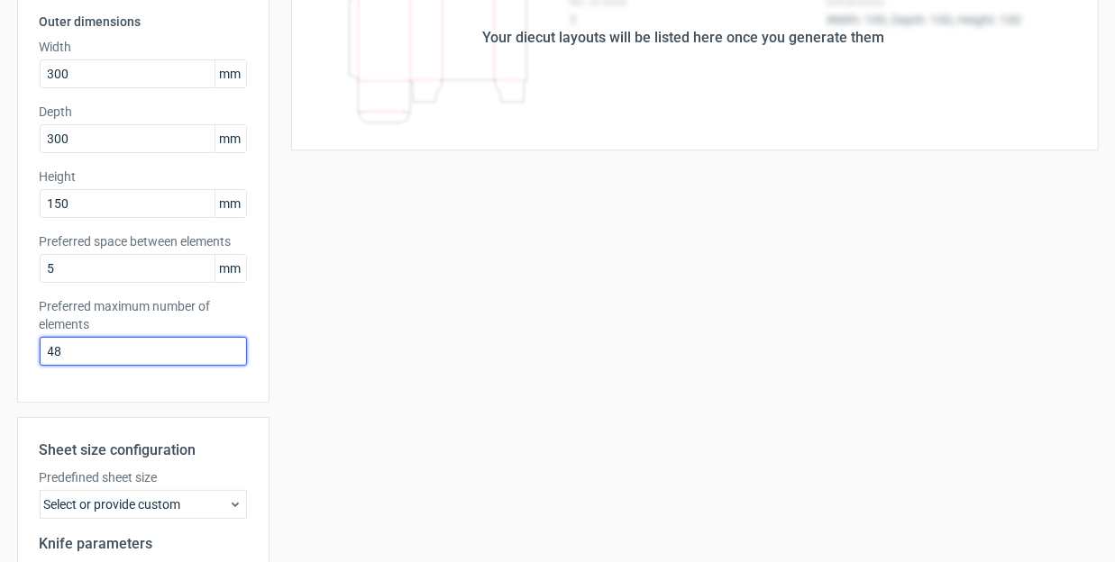
click at [58, 354] on input "48" at bounding box center [143, 351] width 207 height 29
click at [66, 328] on label "Preferred maximum number of elements" at bounding box center [143, 315] width 207 height 36
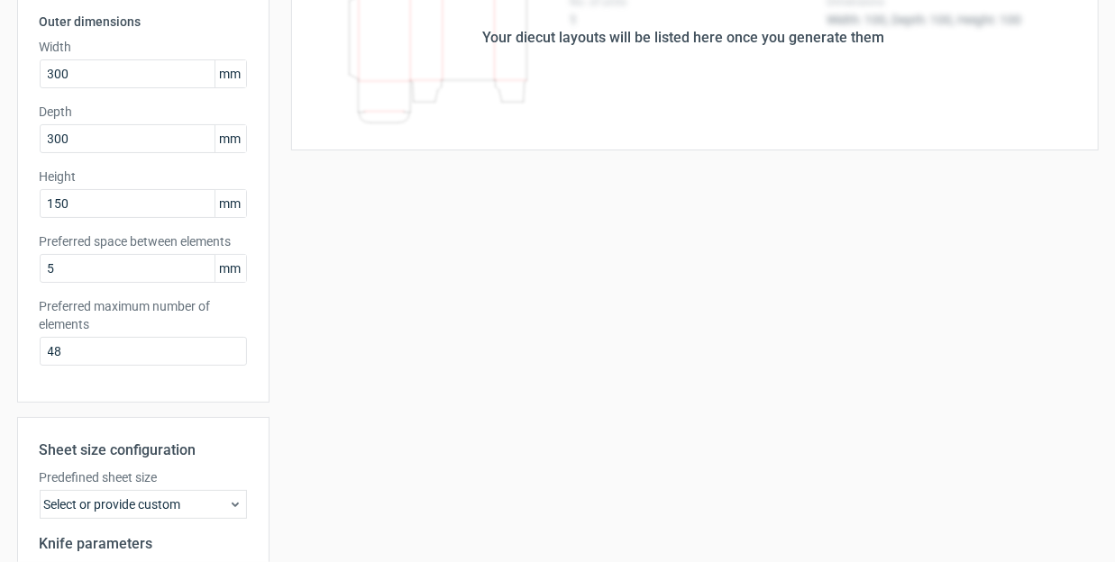
click at [257, 390] on div "Product template Fefco 427 Outer dimensions Width 300 mm Depth 300 mm Height 15…" at bounding box center [143, 164] width 252 height 478
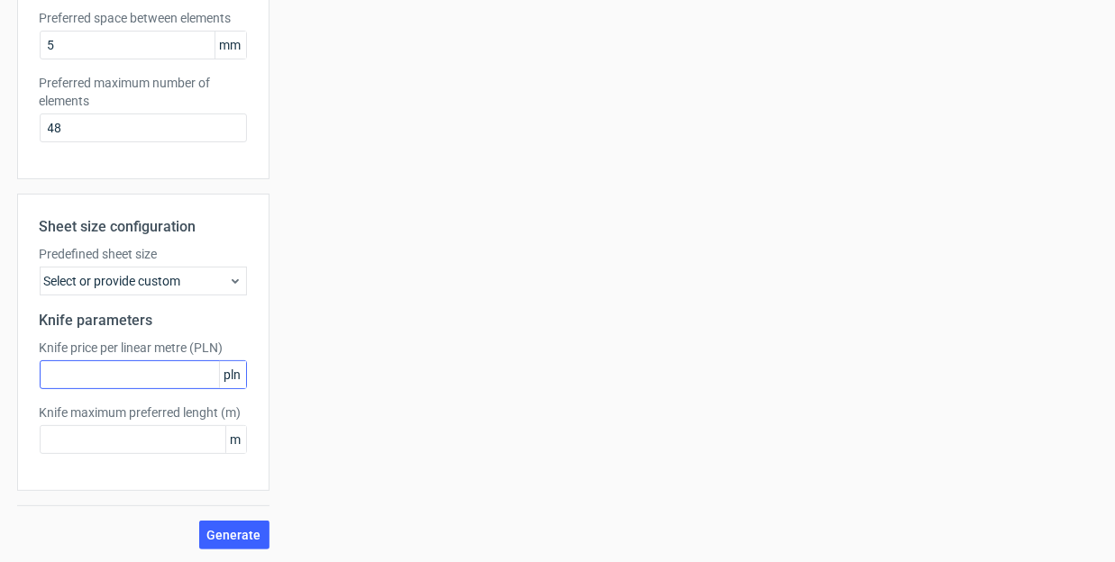
scroll to position [408, 0]
click at [237, 278] on use at bounding box center [235, 280] width 7 height 5
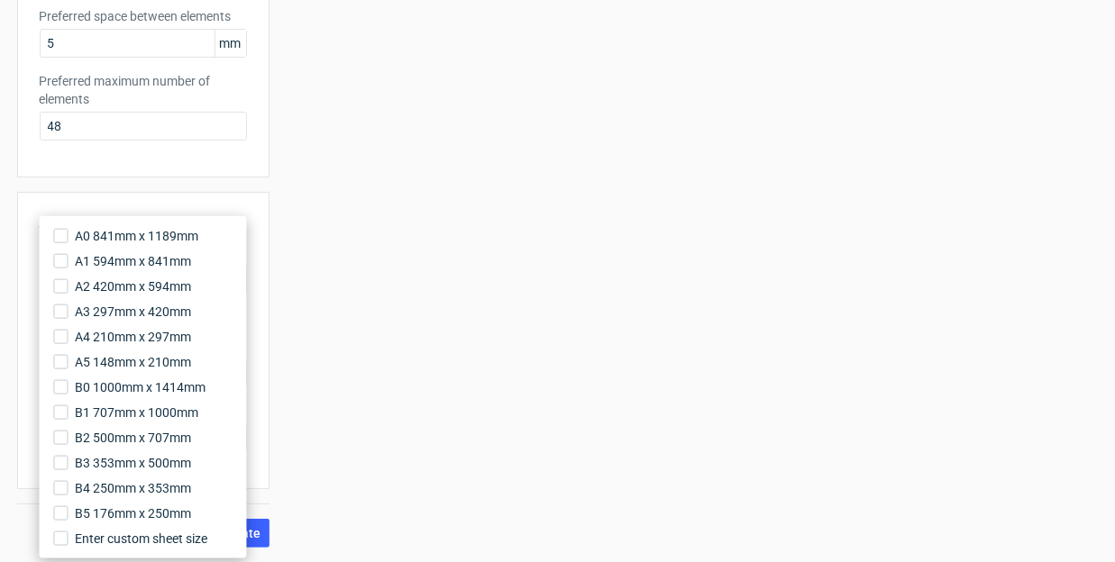
click at [287, 242] on div "Your diecut layouts will be listed here once you generate them Height Depth Wid…" at bounding box center [683, 124] width 829 height 848
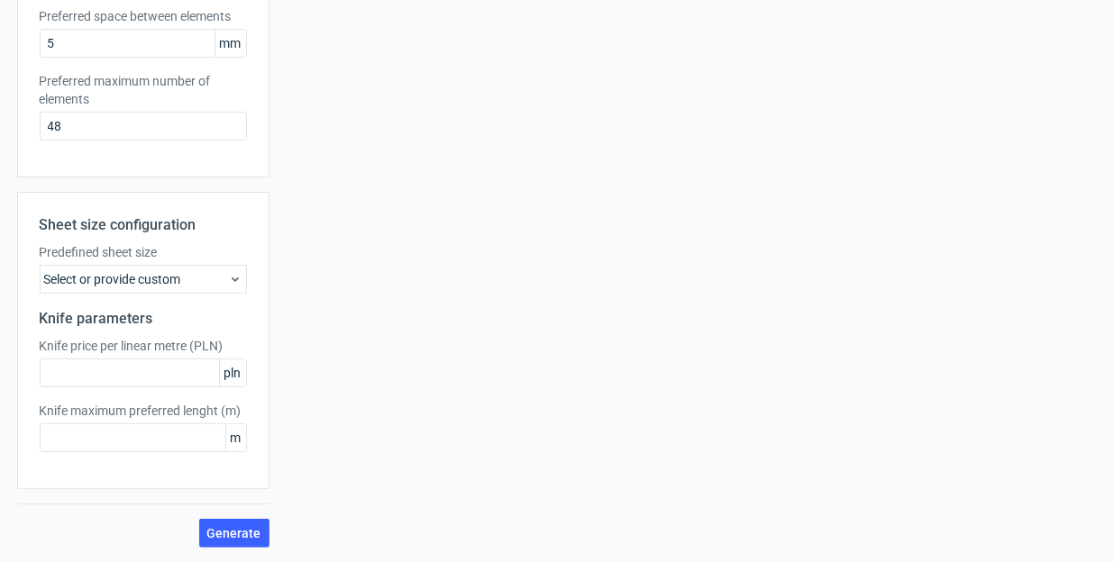
click at [232, 269] on div "Select or provide custom" at bounding box center [143, 279] width 207 height 29
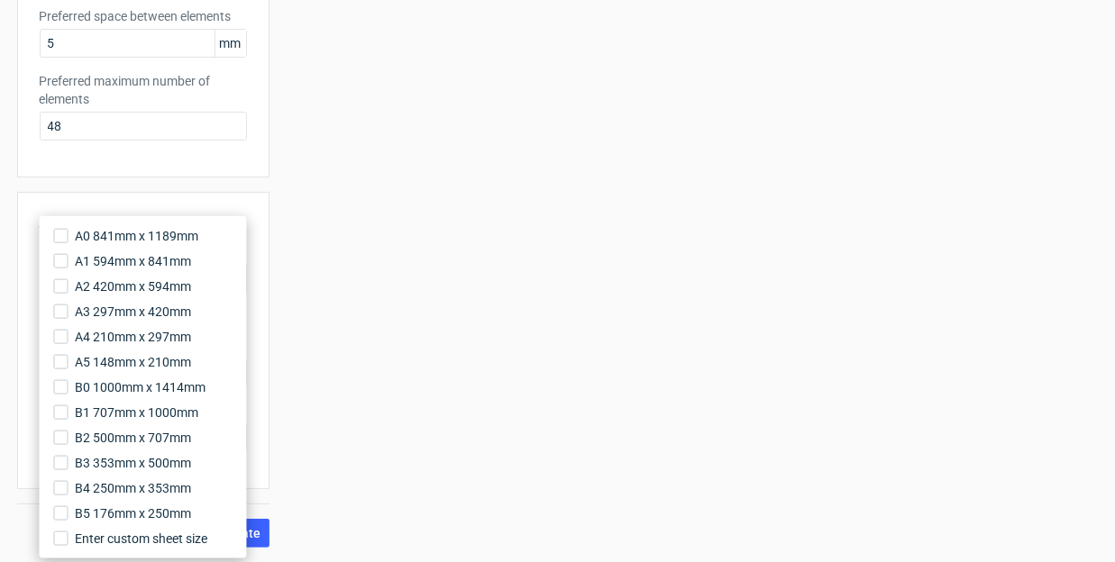
click at [284, 279] on div "Your diecut layouts will be listed here once you generate them Height Depth Wid…" at bounding box center [683, 124] width 829 height 848
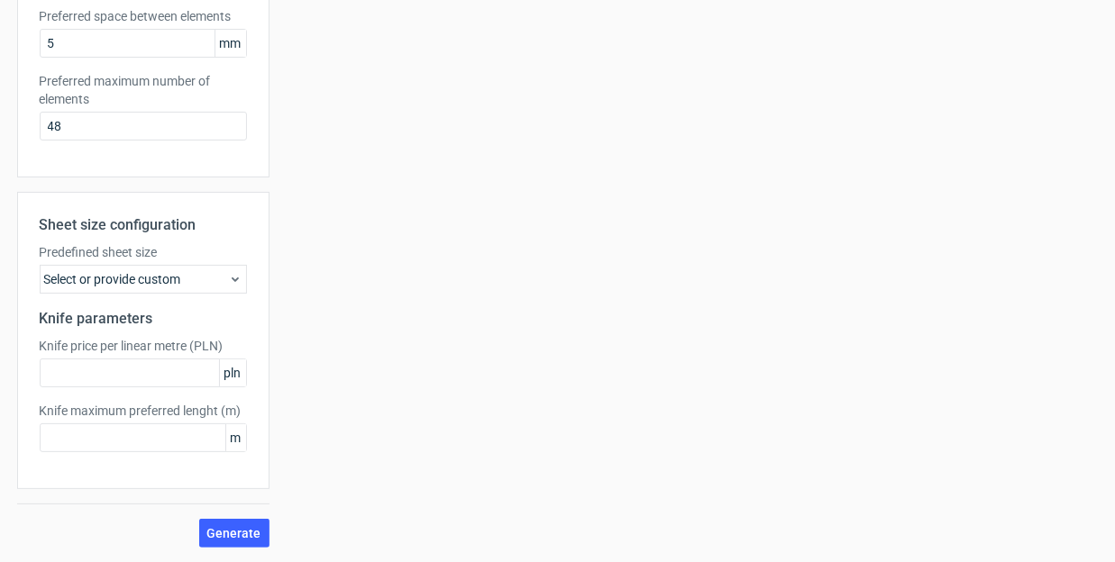
click at [223, 288] on div "Select or provide custom" at bounding box center [143, 279] width 207 height 29
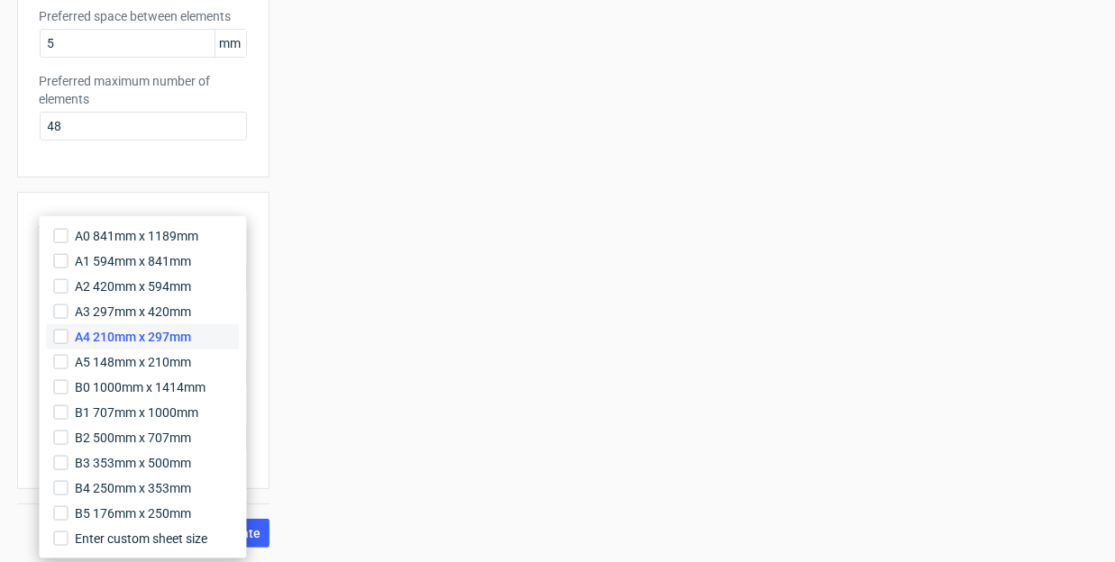
click at [192, 337] on span "A4 210mm x 297mm" at bounding box center [134, 337] width 116 height 18
click at [68, 337] on input "A4 210mm x 297mm" at bounding box center [61, 337] width 14 height 14
click at [221, 382] on label "B0 1000mm x 1414mm" at bounding box center [143, 387] width 193 height 25
click at [68, 382] on input "B0 1000mm x 1414mm" at bounding box center [61, 387] width 14 height 14
click at [59, 335] on input "A4 210mm x 297mm" at bounding box center [61, 337] width 14 height 14
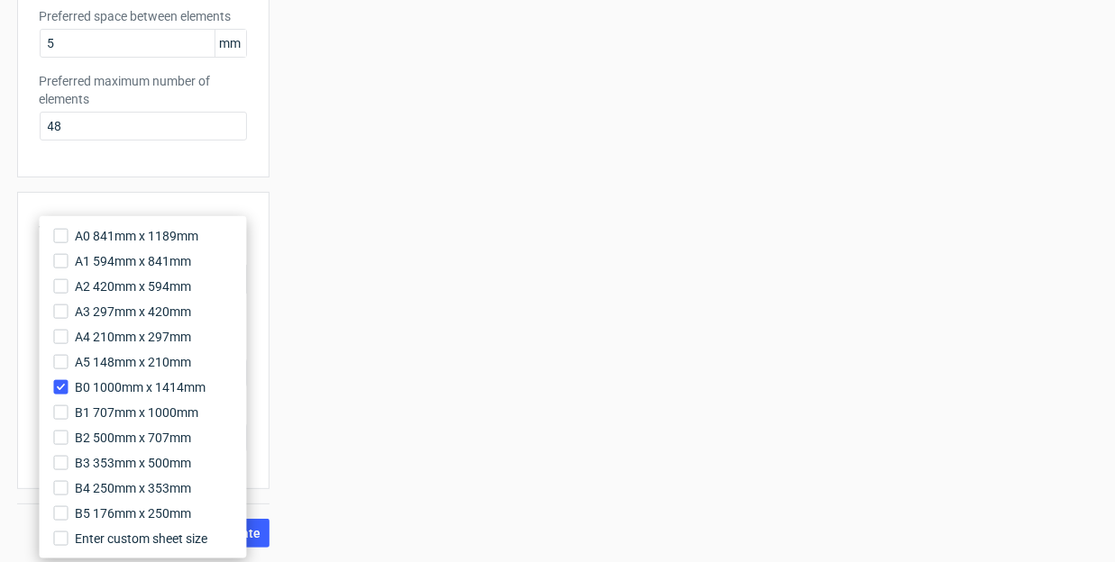
click at [261, 352] on div "Sheet size configuration Predefined sheet size B0_1000mm_x_1414mm Knife paramet…" at bounding box center [143, 340] width 252 height 297
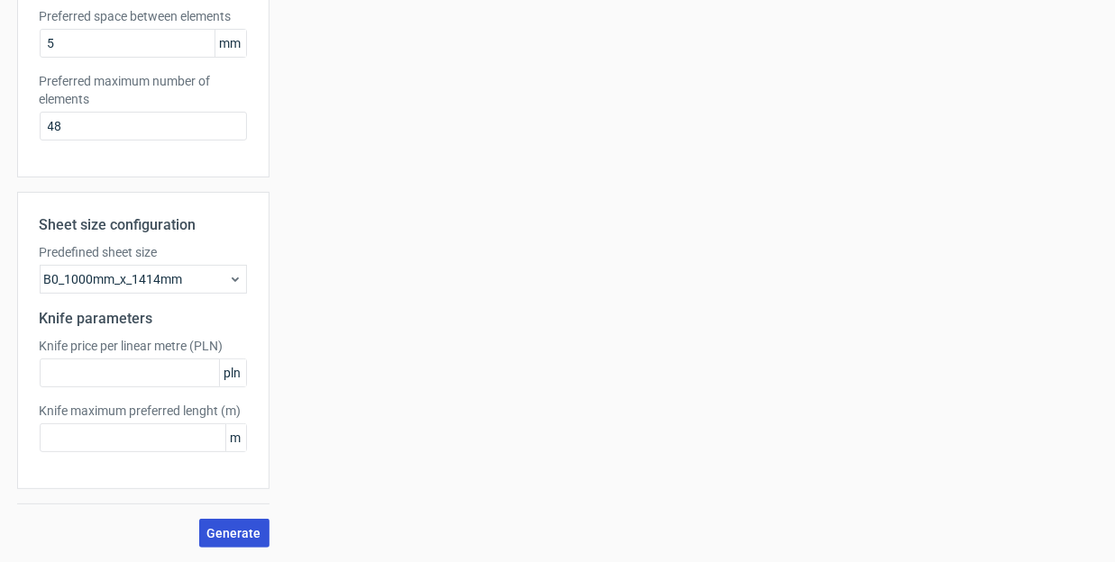
click at [235, 527] on span "Generate" at bounding box center [234, 533] width 54 height 13
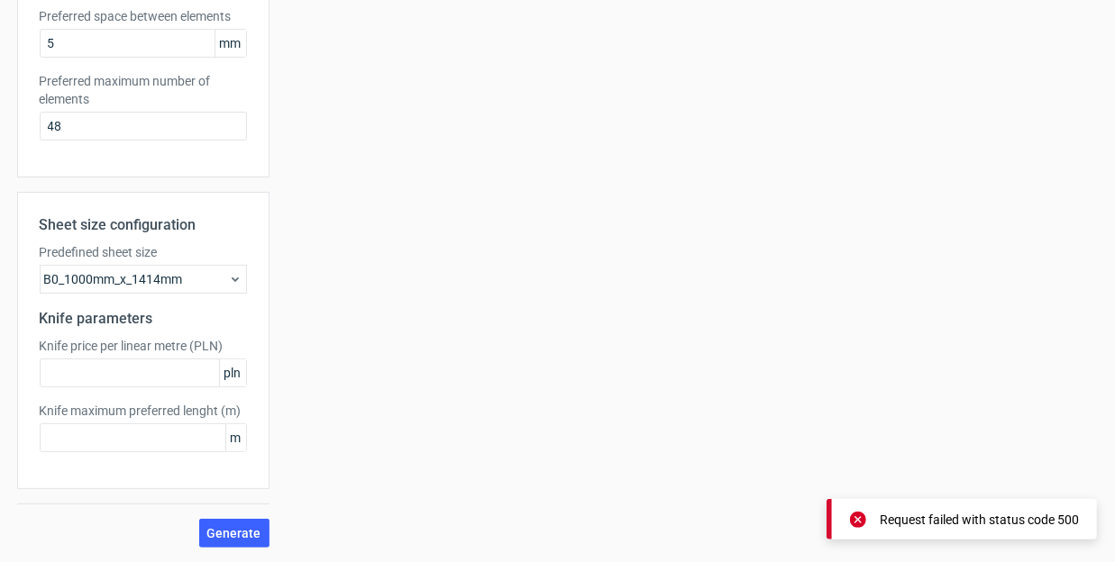
click at [205, 280] on div "B0_1000mm_x_1414mm" at bounding box center [143, 279] width 207 height 29
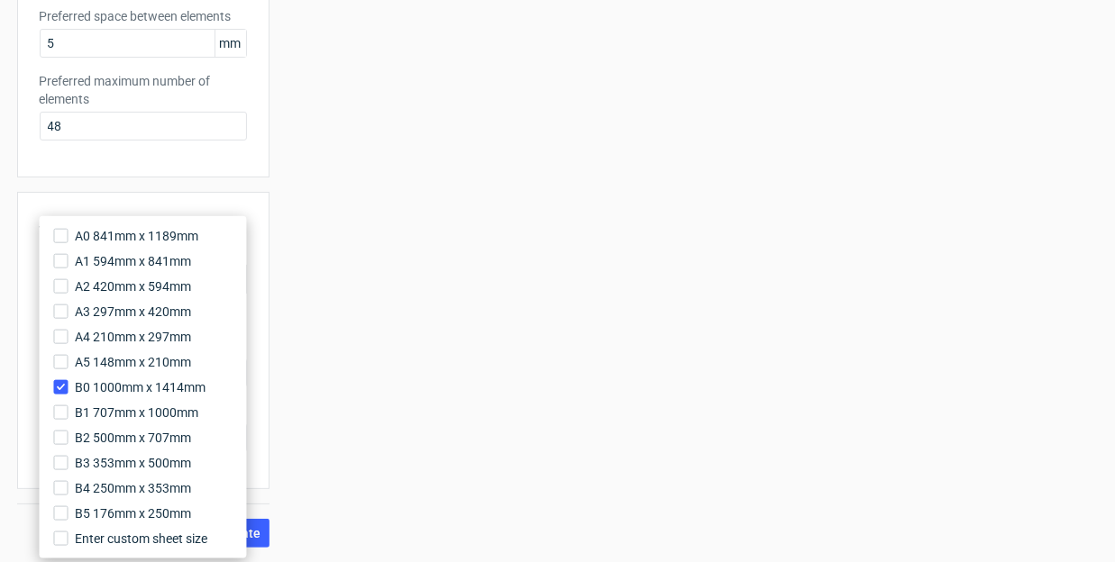
click at [372, 270] on div "Your diecut layouts will be listed here once you generate them Height Depth Wid…" at bounding box center [683, 124] width 829 height 848
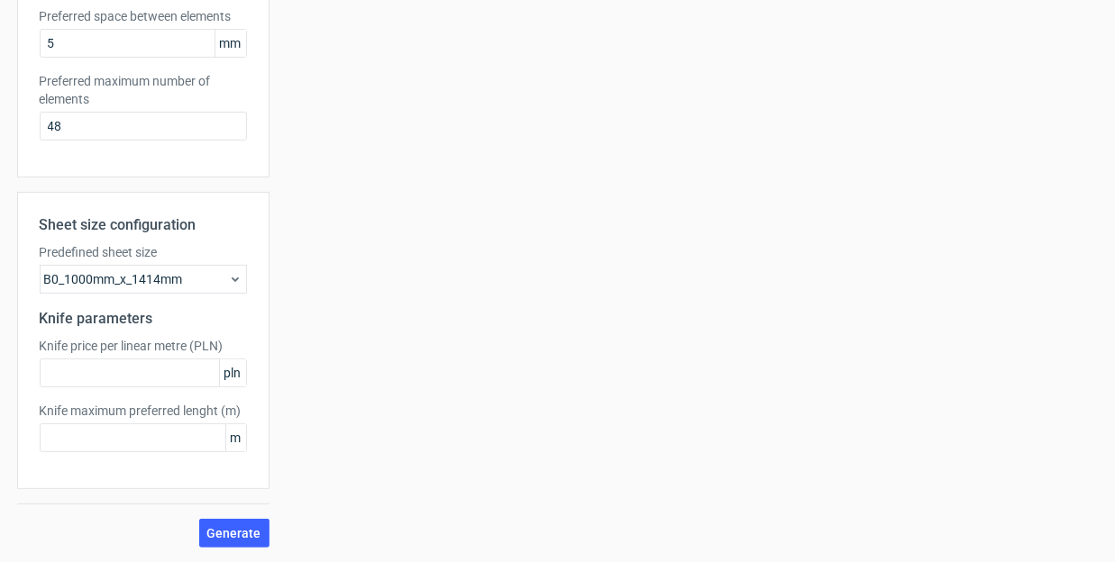
click at [209, 284] on div "B0_1000mm_x_1414mm" at bounding box center [143, 279] width 207 height 29
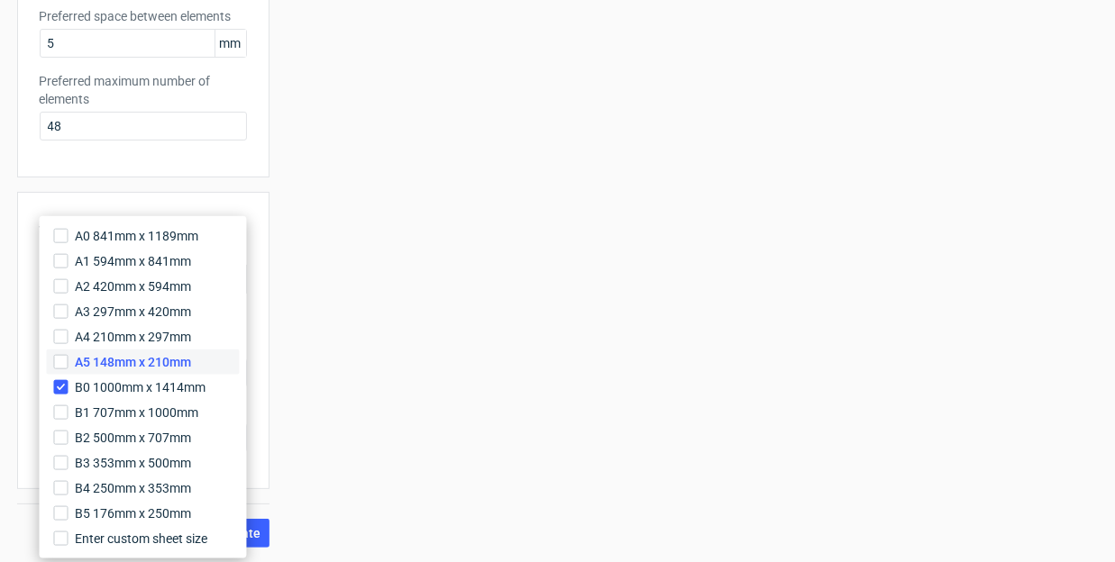
click at [163, 361] on span "A5 148mm x 210mm" at bounding box center [134, 362] width 116 height 18
click at [68, 361] on input "A5 148mm x 210mm" at bounding box center [61, 362] width 14 height 14
click at [157, 365] on span "A5 148mm x 210mm" at bounding box center [134, 362] width 116 height 18
click at [68, 365] on input "A5 148mm x 210mm" at bounding box center [61, 362] width 14 height 14
click at [114, 542] on span "Enter custom sheet size" at bounding box center [144, 539] width 137 height 18
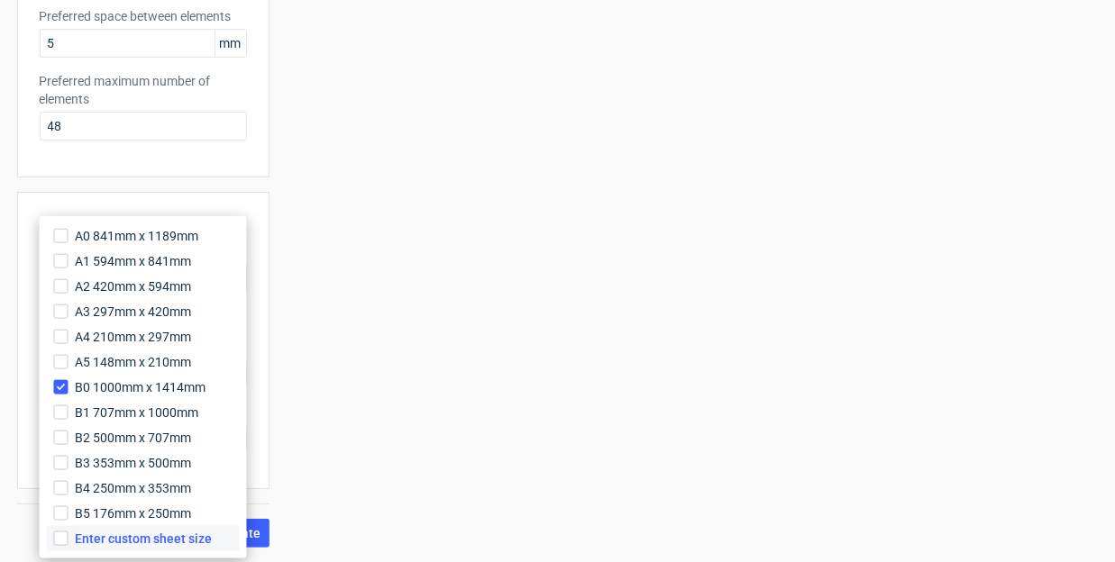
click at [68, 542] on input "Enter custom sheet size" at bounding box center [61, 539] width 14 height 14
click at [279, 366] on div "Your diecut layouts will be listed here once you generate them Height Depth Wid…" at bounding box center [683, 189] width 829 height 978
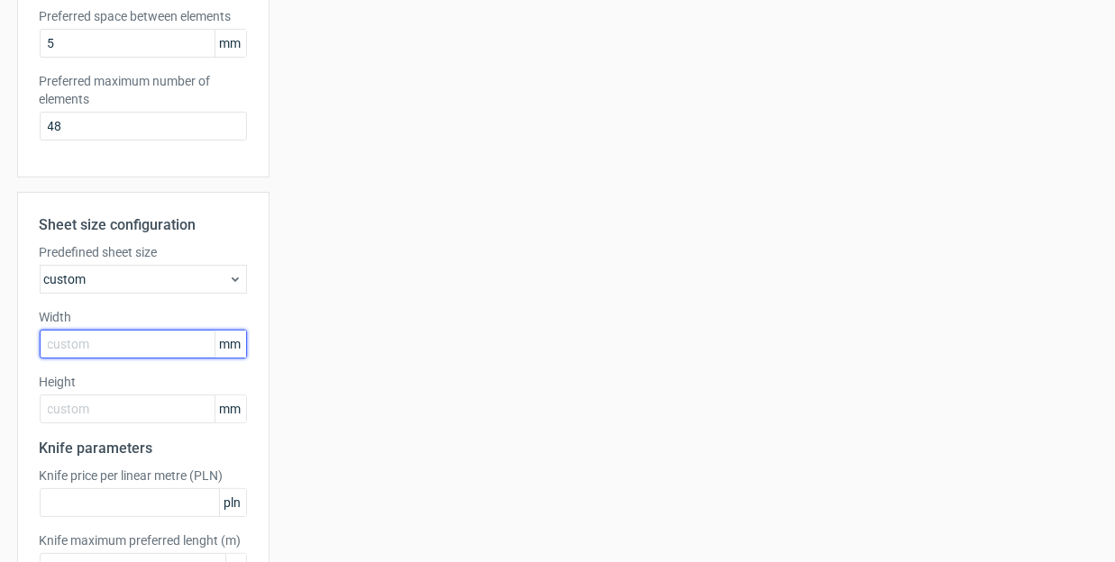
click at [159, 347] on input "text" at bounding box center [143, 344] width 207 height 29
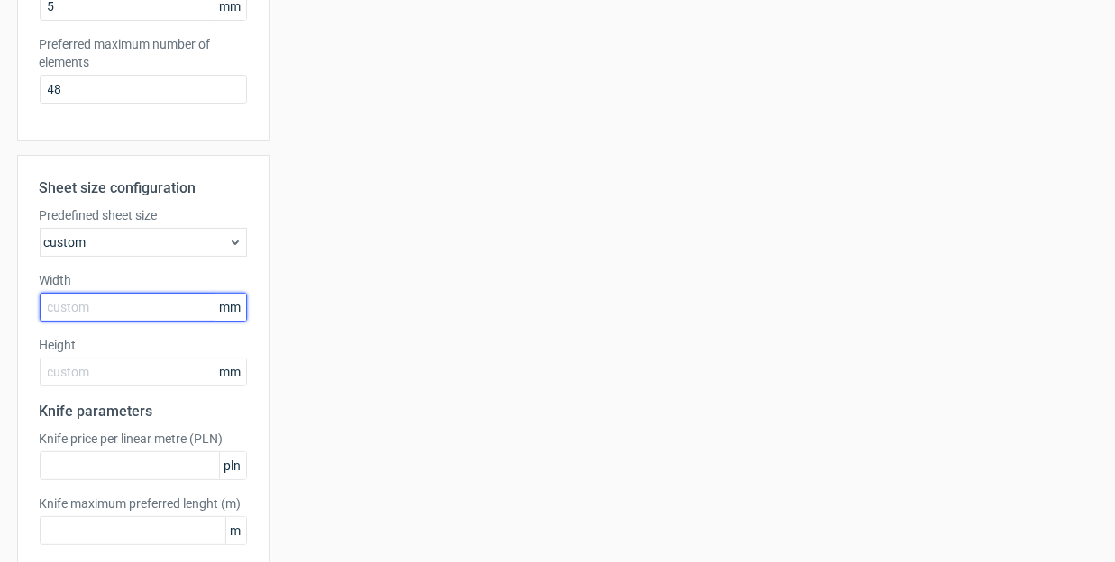
scroll to position [538, 0]
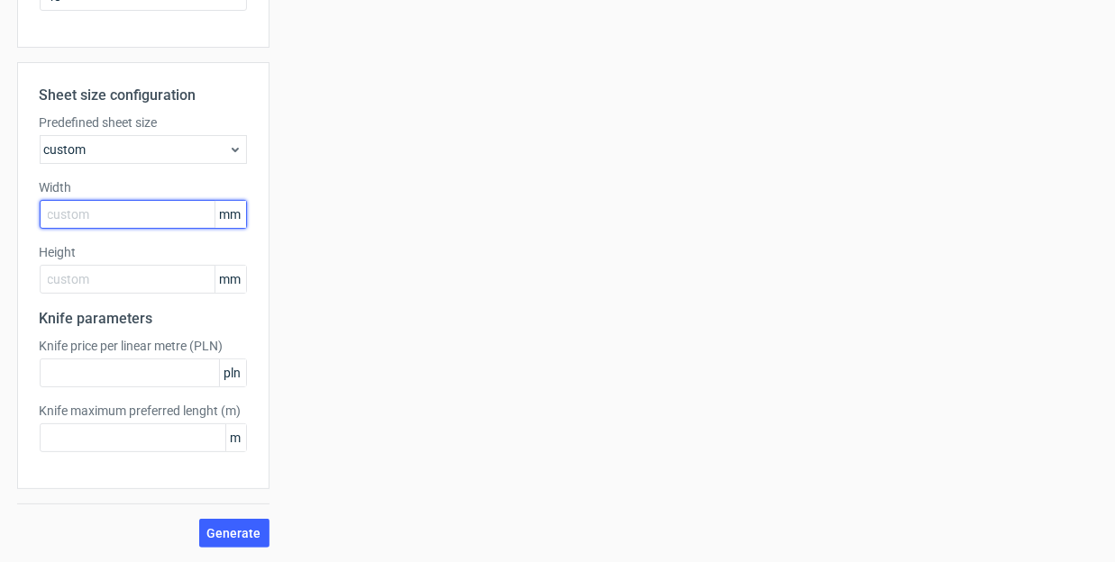
click at [136, 219] on input "text" at bounding box center [143, 214] width 207 height 29
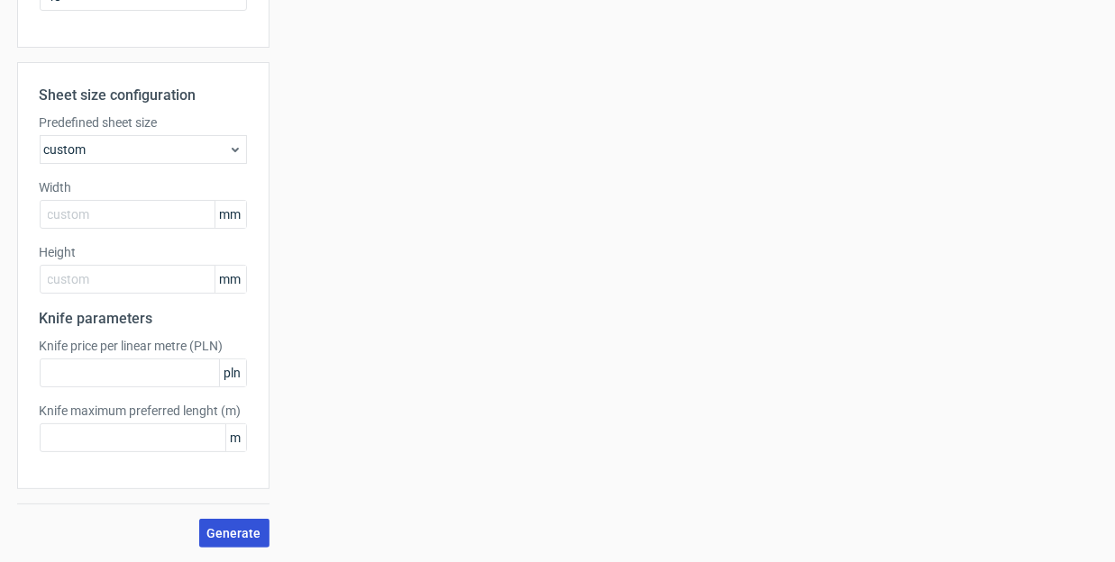
click at [226, 534] on span "Generate" at bounding box center [234, 533] width 54 height 13
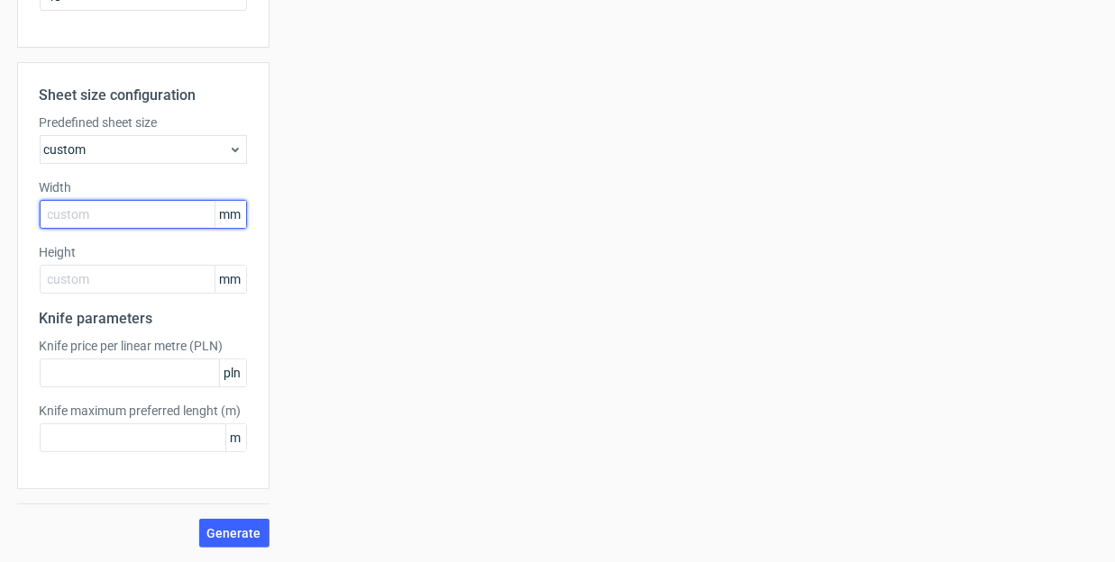
click at [89, 216] on input "text" at bounding box center [143, 214] width 207 height 29
type input "600"
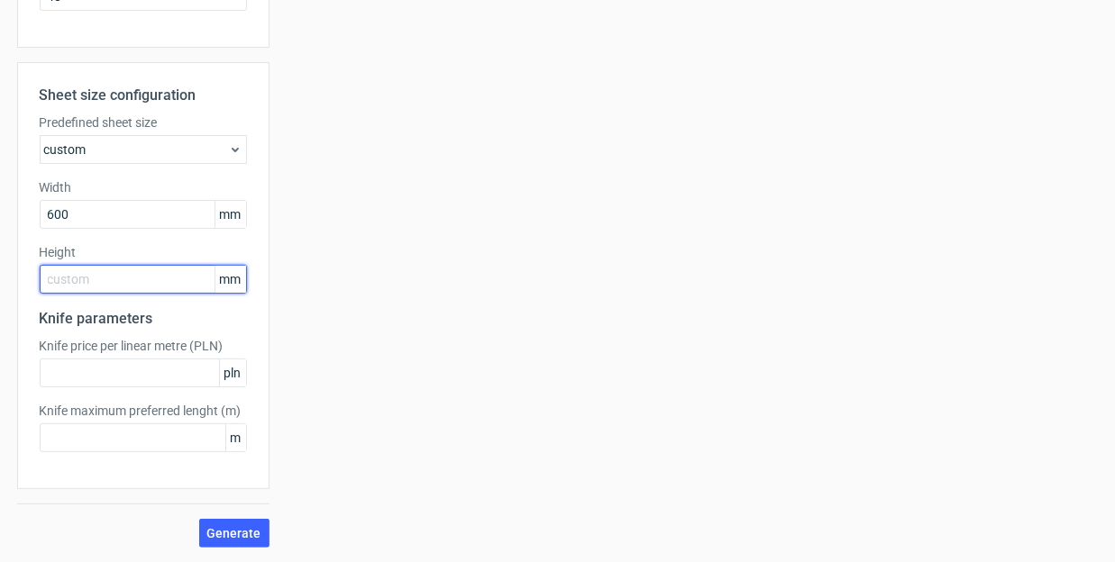
click at [84, 281] on input "text" at bounding box center [143, 279] width 207 height 29
type input "600"
click at [333, 399] on div "Your diecut layouts will be listed here once you generate them Height Depth Wid…" at bounding box center [683, 59] width 829 height 978
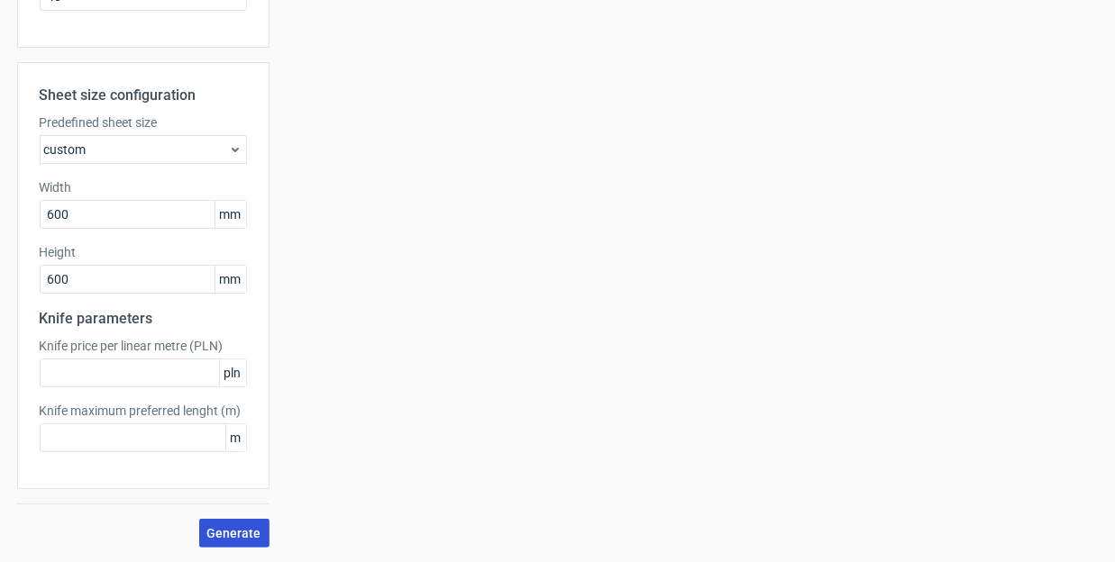
click at [250, 530] on span "Generate" at bounding box center [234, 533] width 54 height 13
click at [957, 516] on div "Unable to generate layouts" at bounding box center [1004, 520] width 150 height 18
click at [224, 151] on div "custom" at bounding box center [143, 149] width 207 height 29
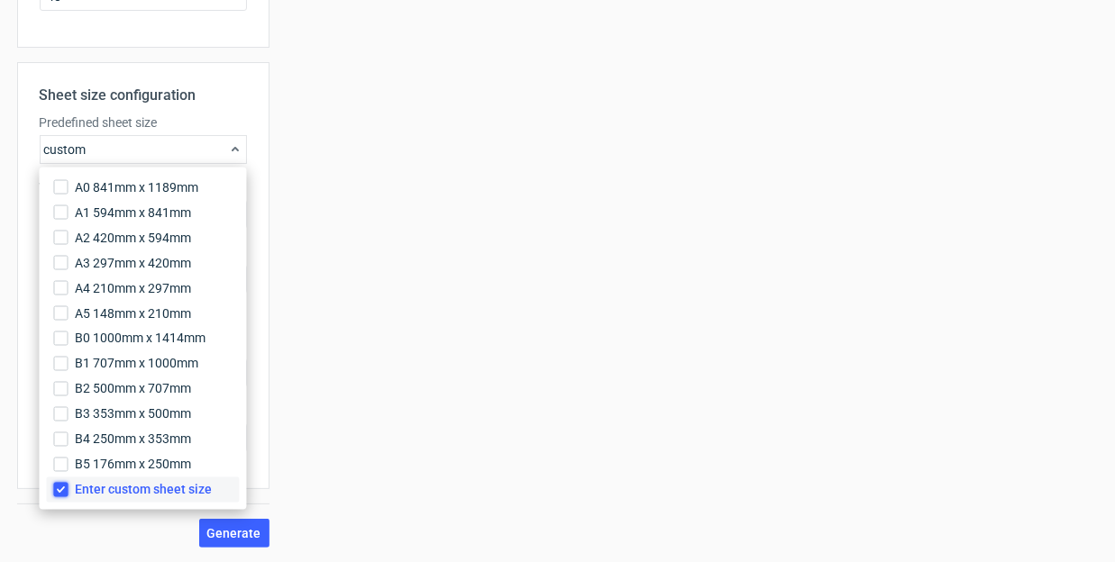
click at [56, 491] on input "Enter custom sheet size" at bounding box center [61, 490] width 14 height 14
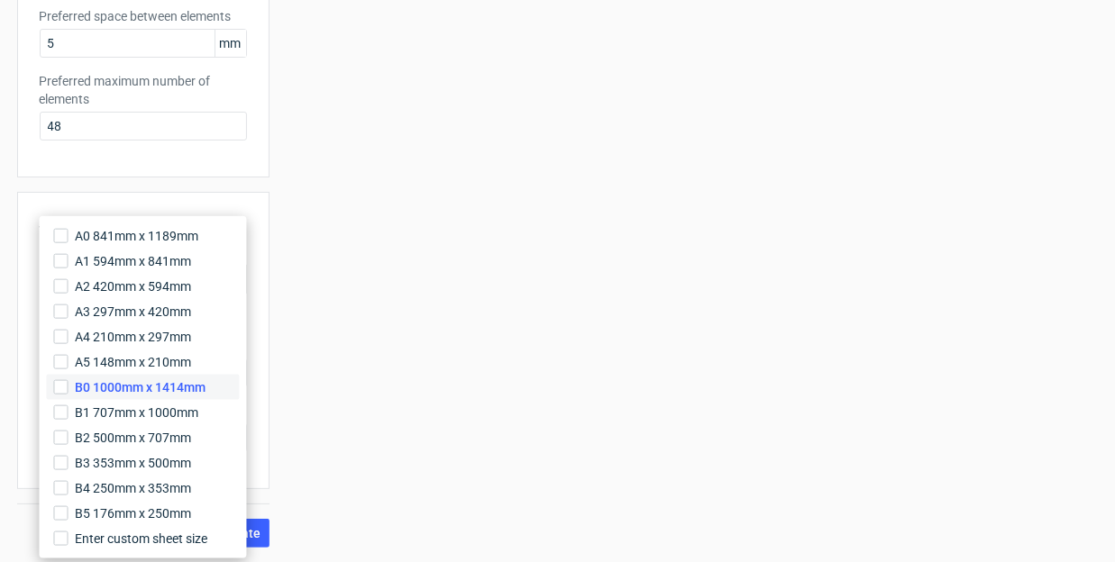
scroll to position [408, 0]
click at [431, 282] on div "Your diecut layouts will be listed here once you generate them Height Depth Wid…" at bounding box center [683, 124] width 829 height 848
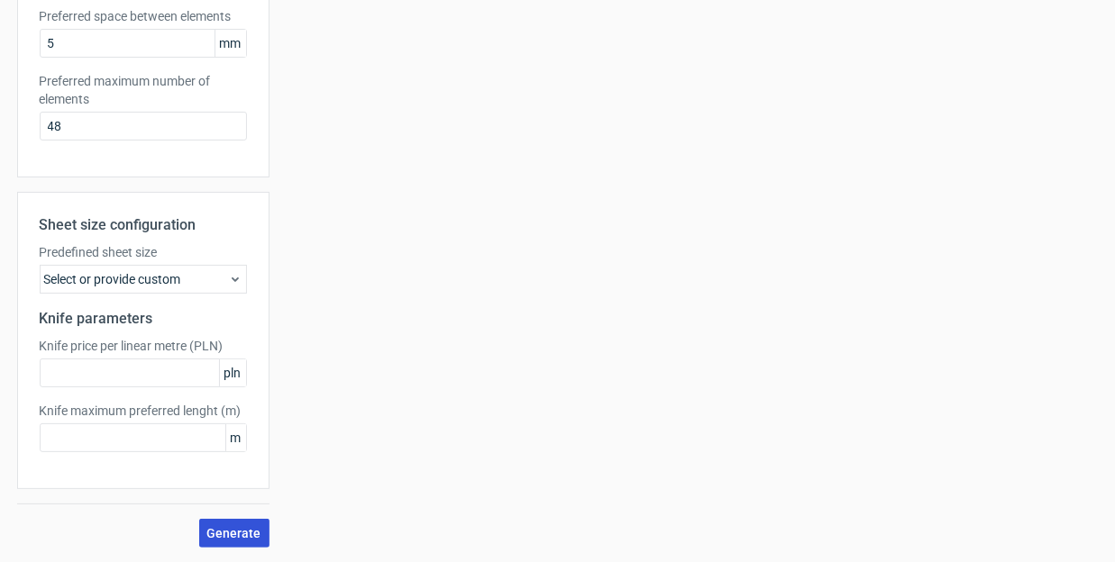
click at [234, 536] on span "Generate" at bounding box center [234, 533] width 54 height 13
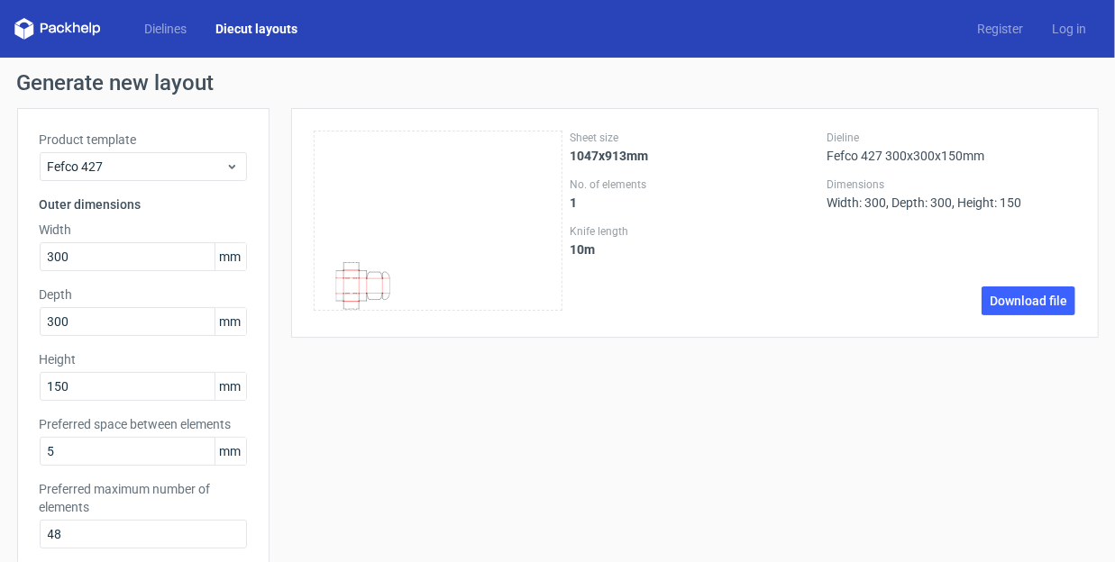
click at [606, 158] on strong "1047x913mm" at bounding box center [608, 156] width 78 height 14
click at [573, 153] on strong "1047x913mm" at bounding box center [608, 156] width 78 height 14
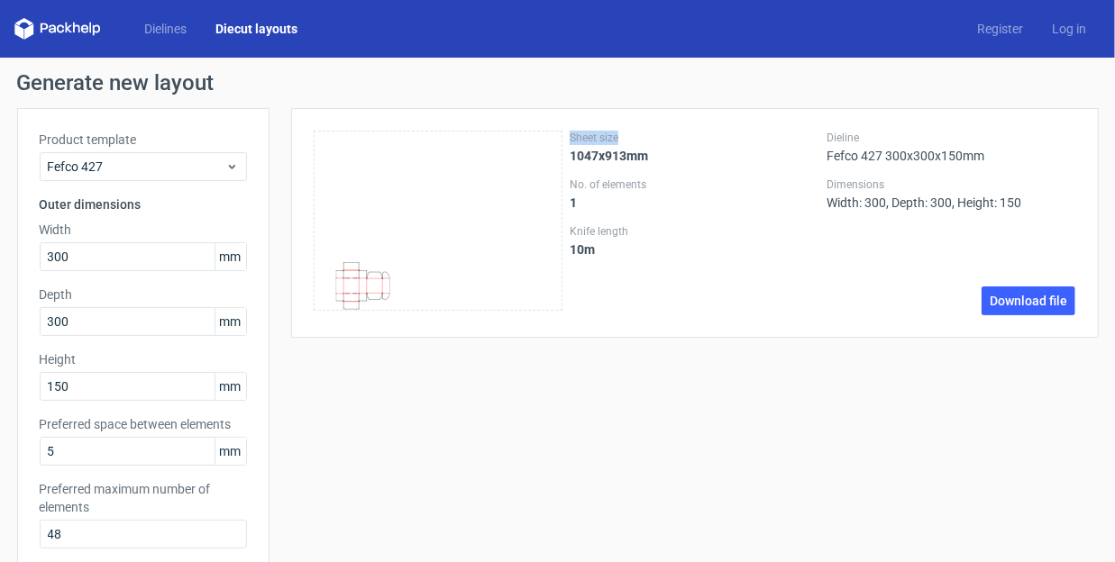
click at [573, 153] on strong "1047x913mm" at bounding box center [608, 156] width 78 height 14
click at [566, 149] on div "Sheet size 1047x913mm No. of elements 1 Knife length 10 m Dieline Fefco 427 300…" at bounding box center [695, 223] width 762 height 185
drag, startPoint x: 569, startPoint y: 155, endPoint x: 647, endPoint y: 151, distance: 77.6
click at [647, 151] on div "Sheet size 1047x913mm No. of elements 1 Knife length 10 m Dieline Fefco 427 300…" at bounding box center [695, 223] width 762 height 185
click at [834, 204] on div "Dimensions Width: 300, Depth: 300, Height: 150" at bounding box center [951, 194] width 250 height 32
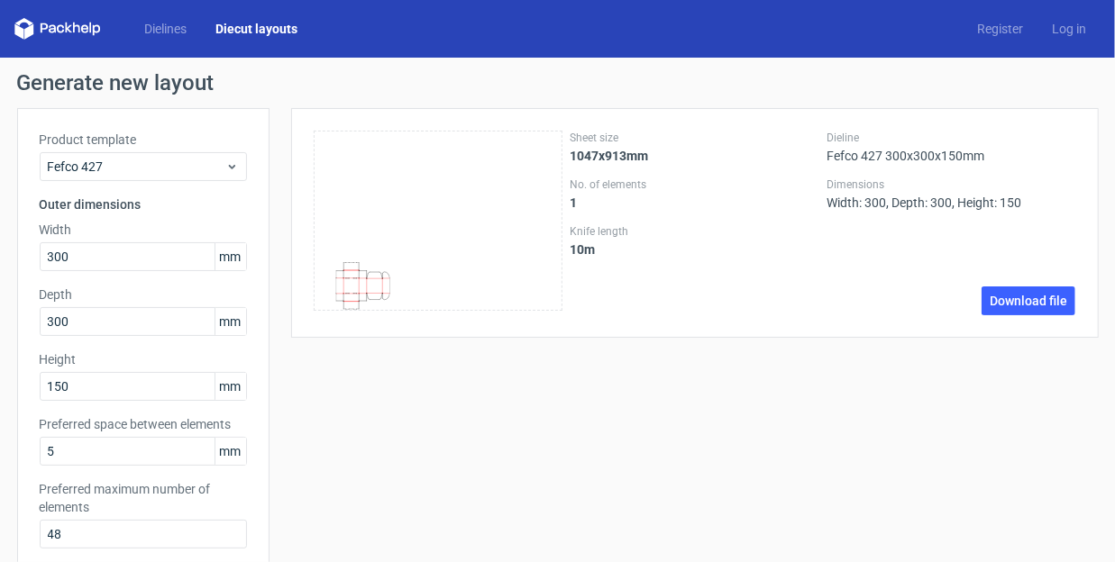
click at [901, 209] on div "Dimensions Width: 300, Depth: 300, Height: 150" at bounding box center [951, 194] width 250 height 32
click at [839, 200] on div "Dimensions Width: 300, Depth: 300, Height: 150" at bounding box center [951, 194] width 250 height 32
click at [895, 156] on div "Dieline Fefco 427 300x300x150mm" at bounding box center [951, 147] width 250 height 32
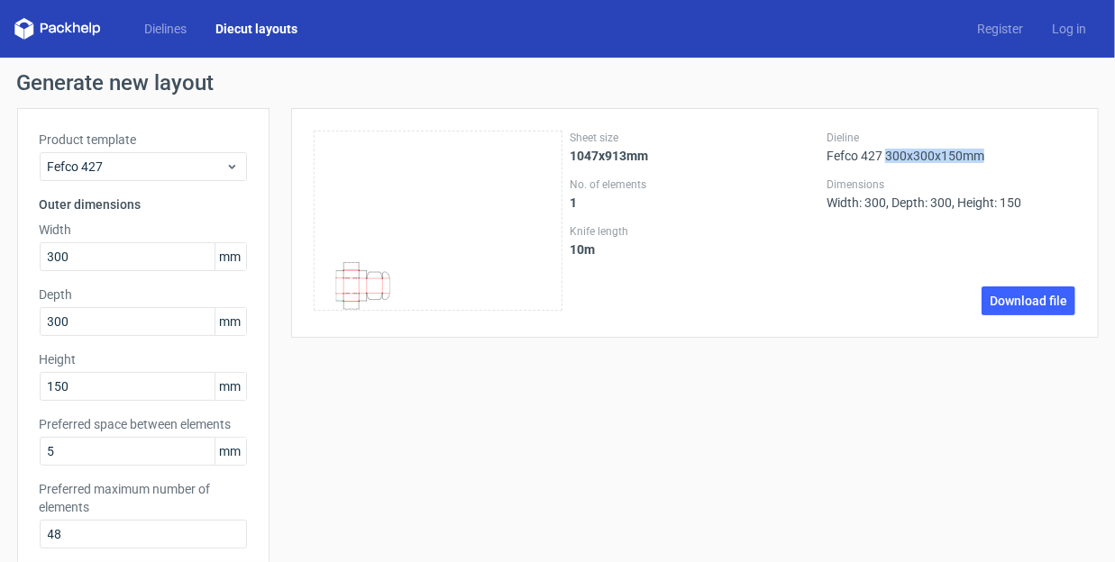
click at [895, 156] on div "Dieline Fefco 427 300x300x150mm" at bounding box center [951, 147] width 250 height 32
click at [896, 156] on div "Dieline Fefco 427 300x300x150mm" at bounding box center [951, 147] width 250 height 32
